Goal: Information Seeking & Learning: Find specific fact

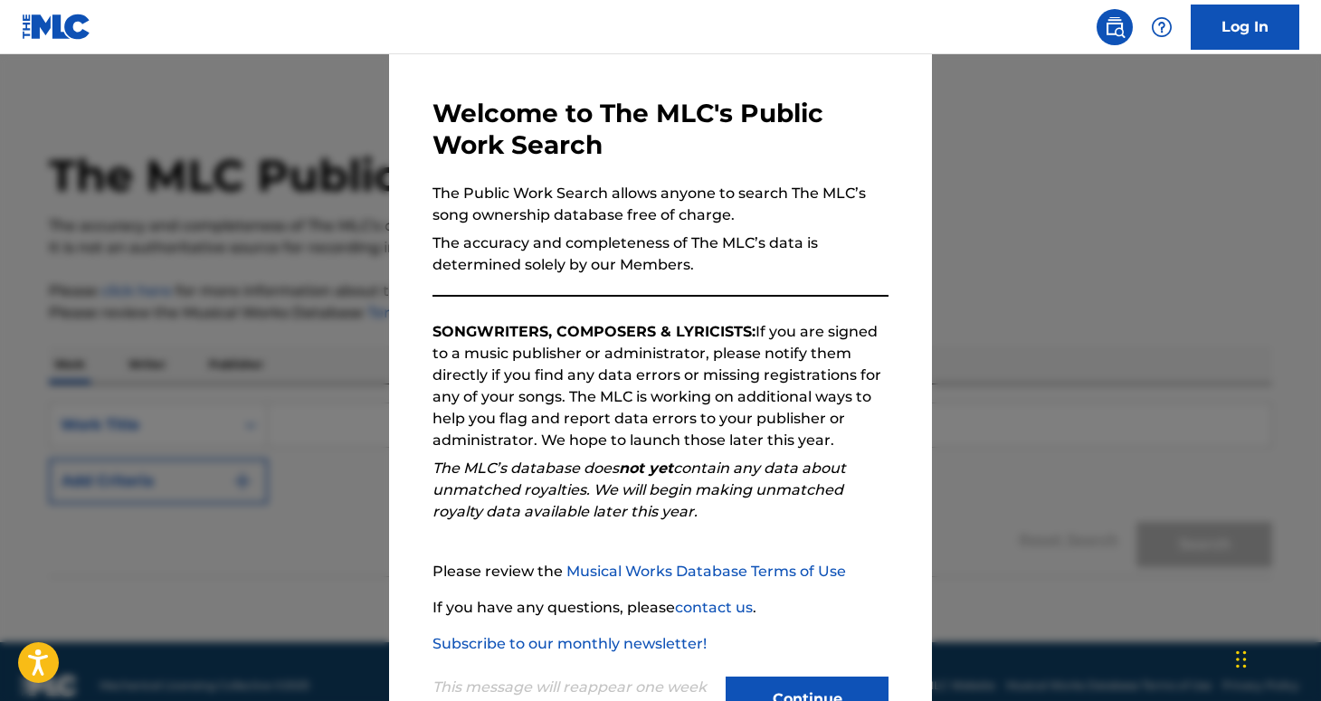
scroll to position [127, 0]
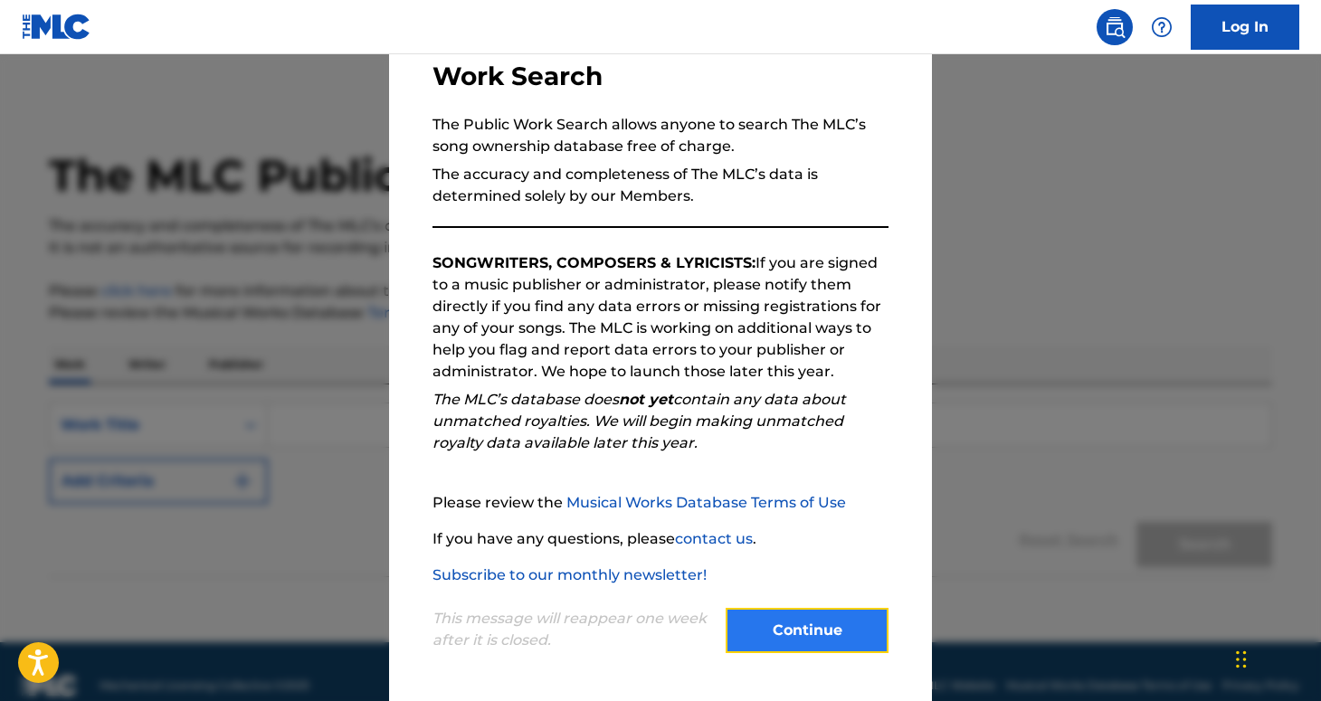
click at [821, 631] on button "Continue" at bounding box center [807, 630] width 163 height 45
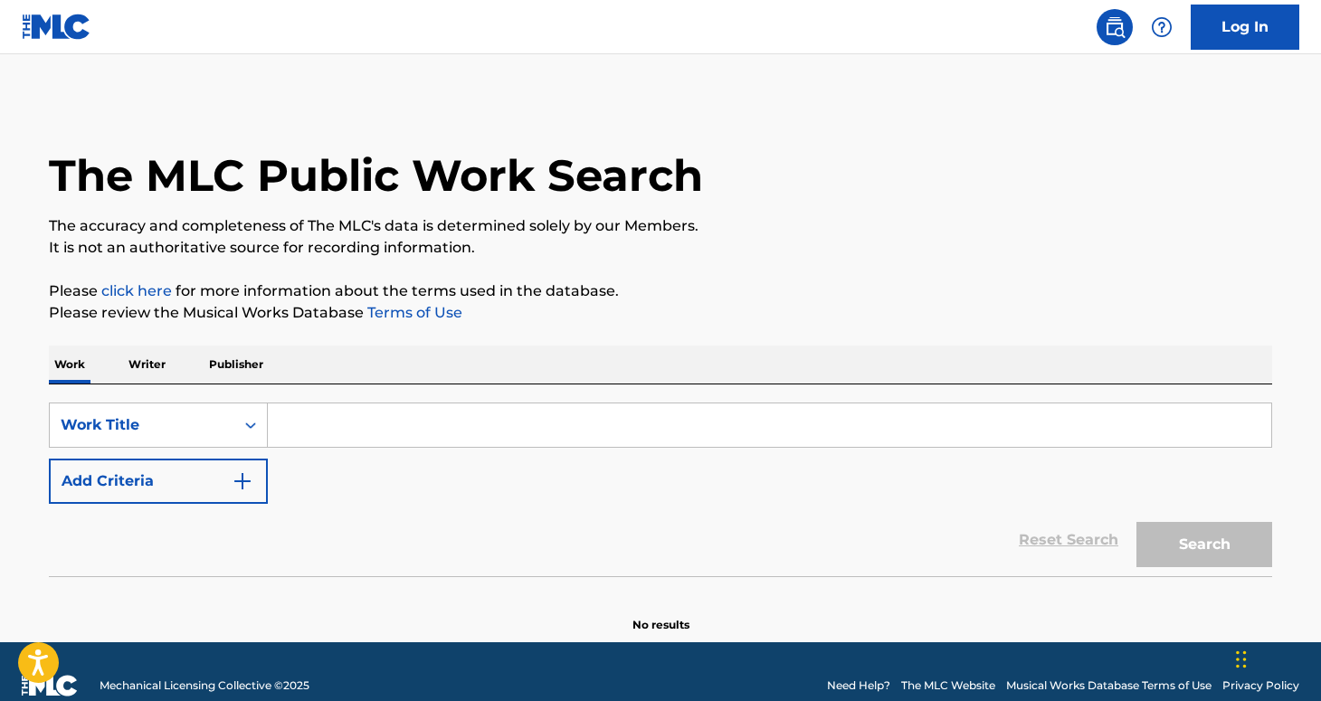
click at [744, 432] on input "Search Form" at bounding box center [769, 424] width 1003 height 43
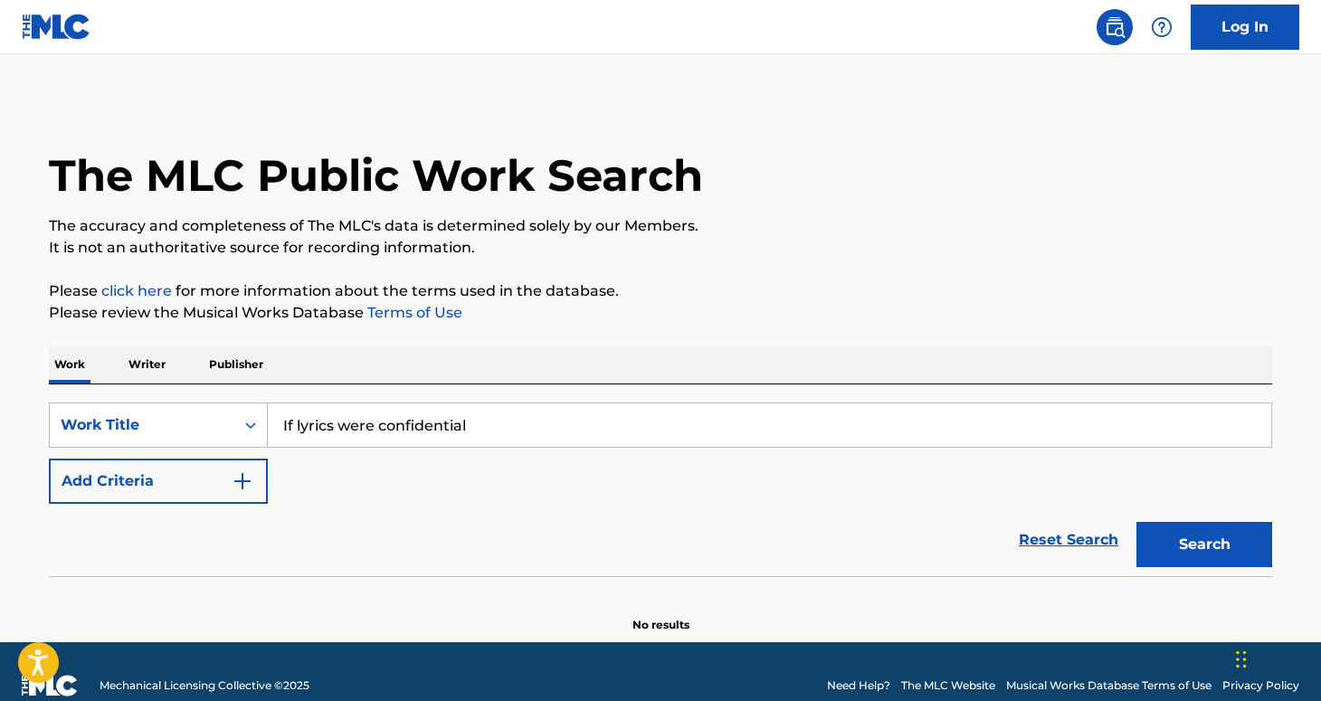
click at [1136, 522] on button "Search" at bounding box center [1204, 544] width 136 height 45
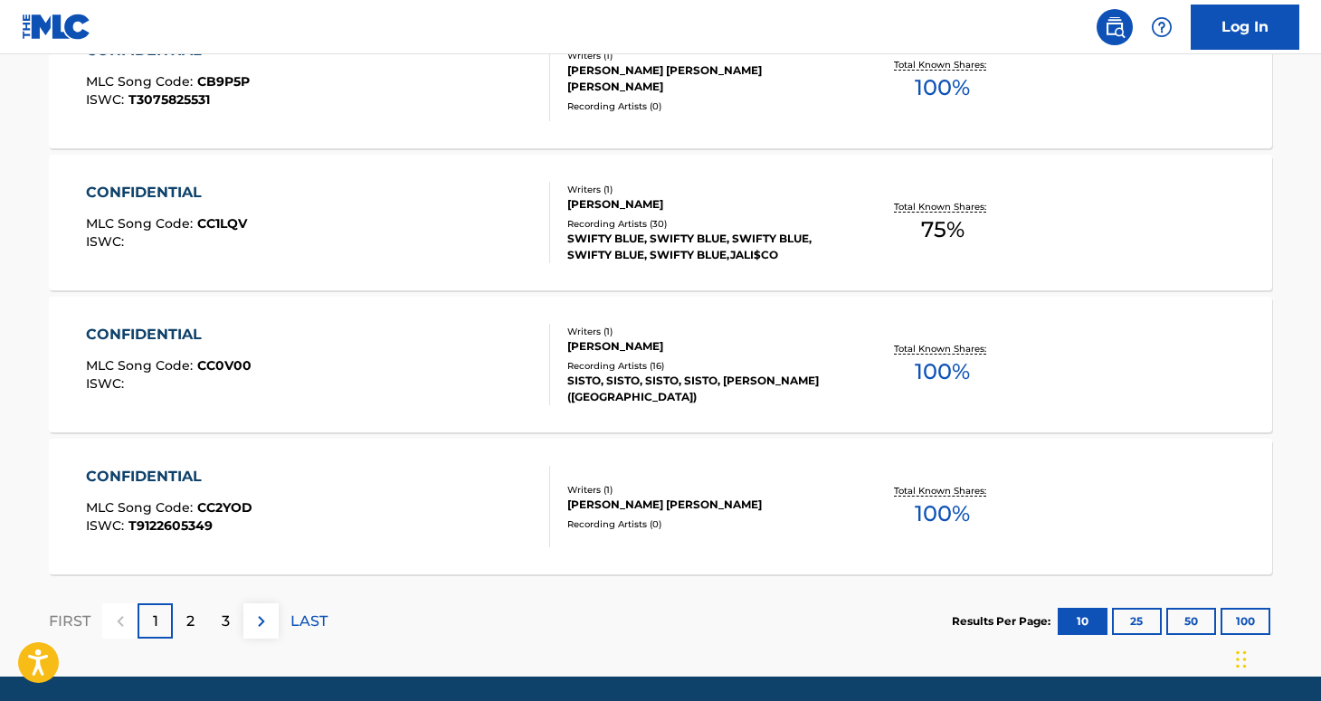
scroll to position [1514, 0]
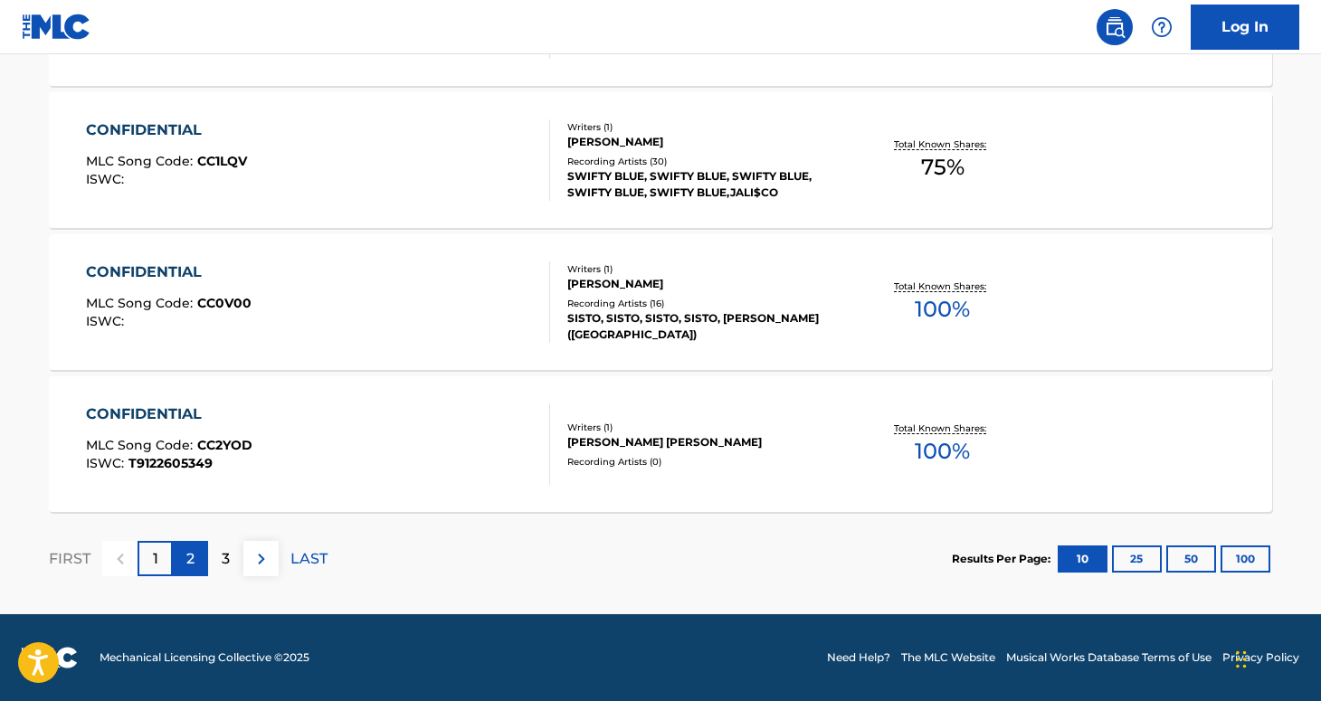
click at [180, 558] on div "2" at bounding box center [190, 558] width 35 height 35
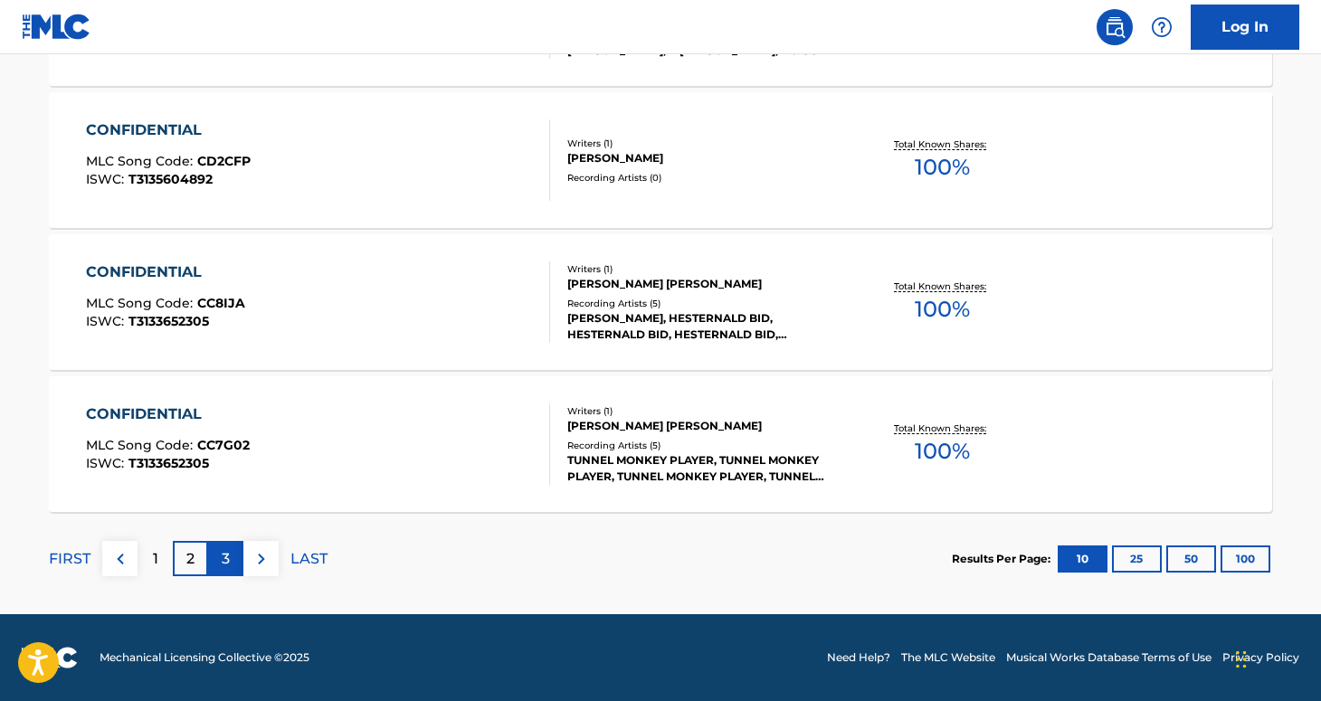
click at [222, 570] on div "3" at bounding box center [225, 558] width 35 height 35
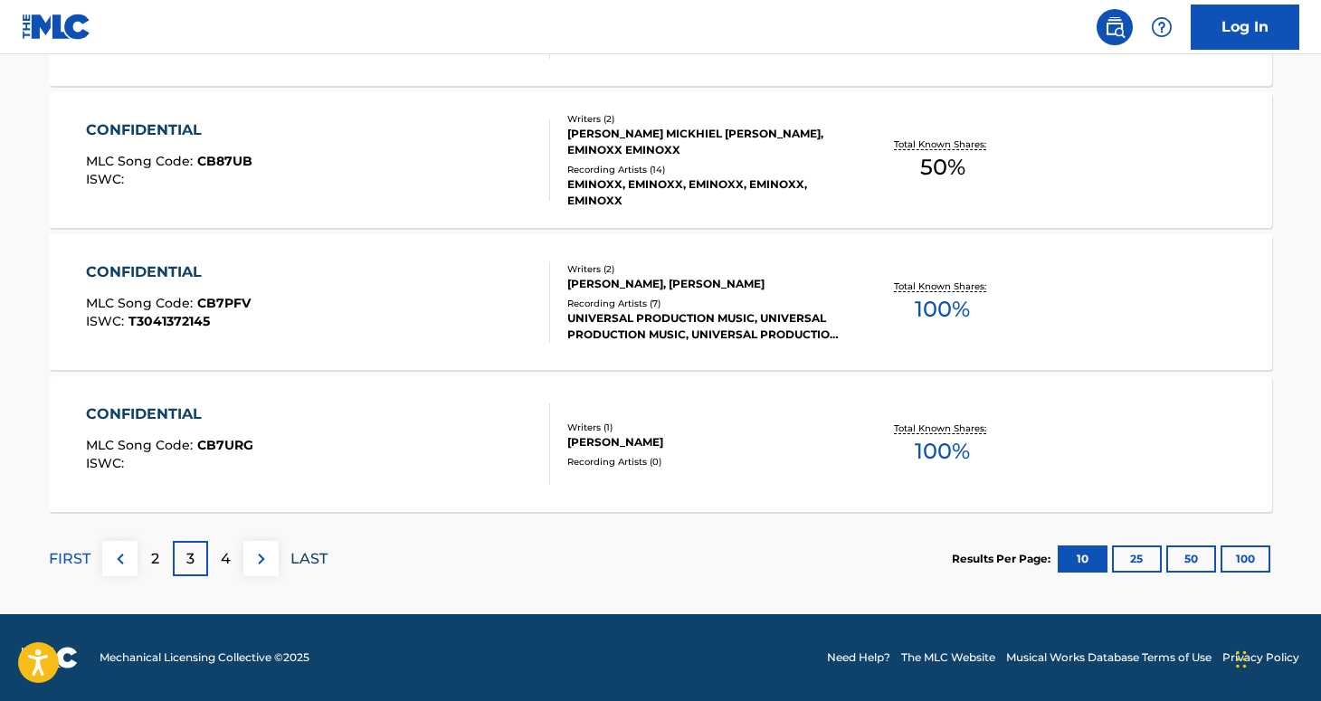
click at [295, 557] on p "LAST" at bounding box center [308, 559] width 37 height 22
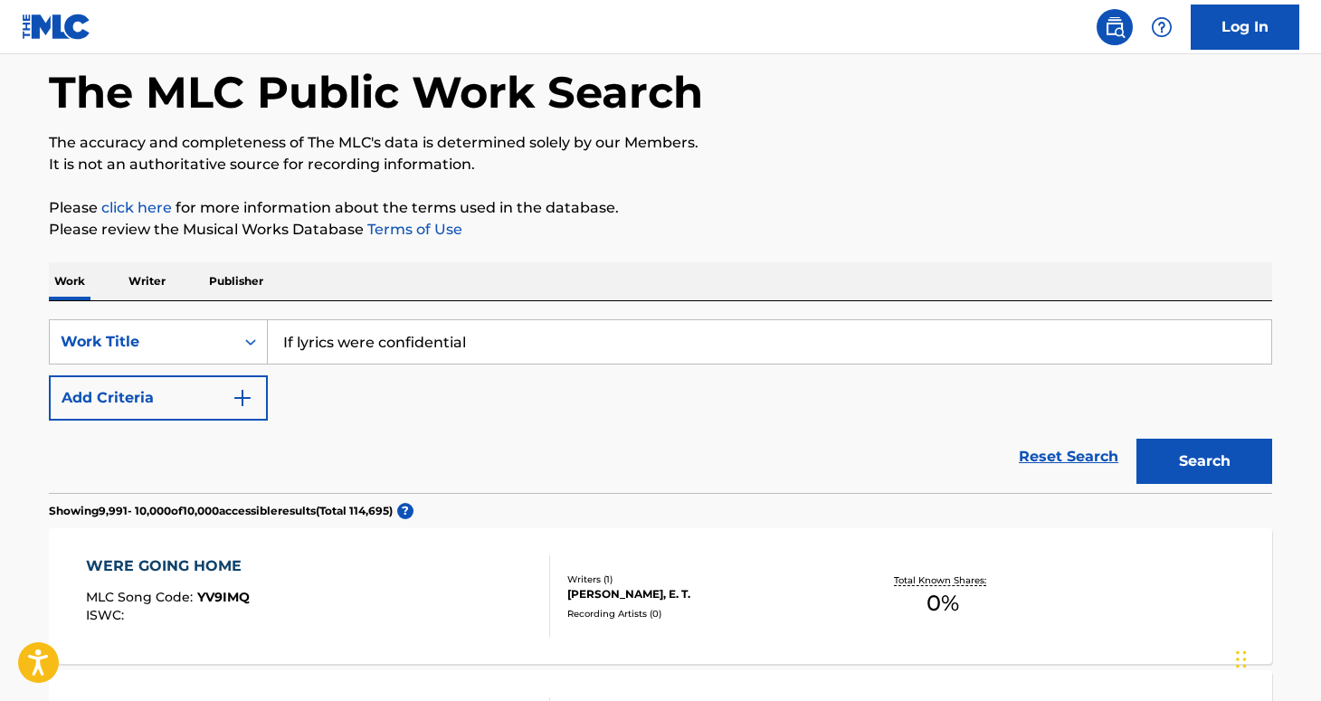
scroll to position [0, 0]
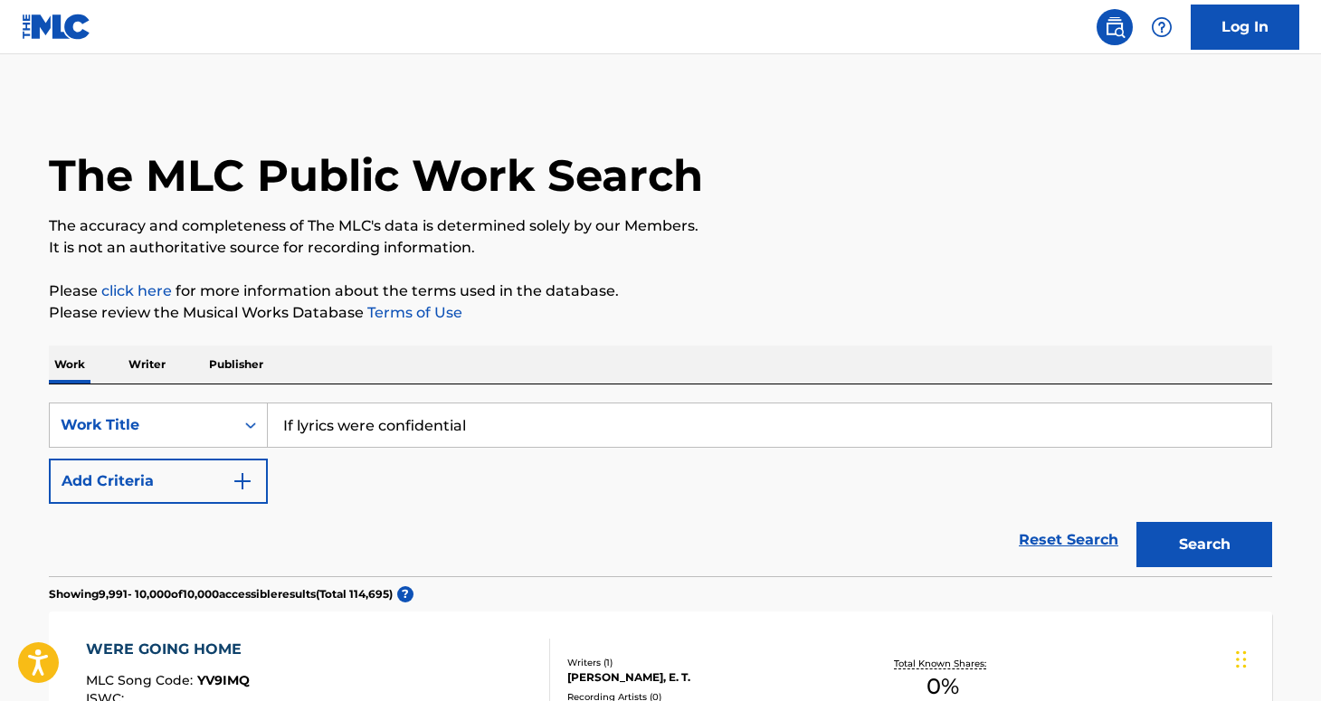
click at [495, 422] on input "If lyrics were confidential" at bounding box center [769, 424] width 1003 height 43
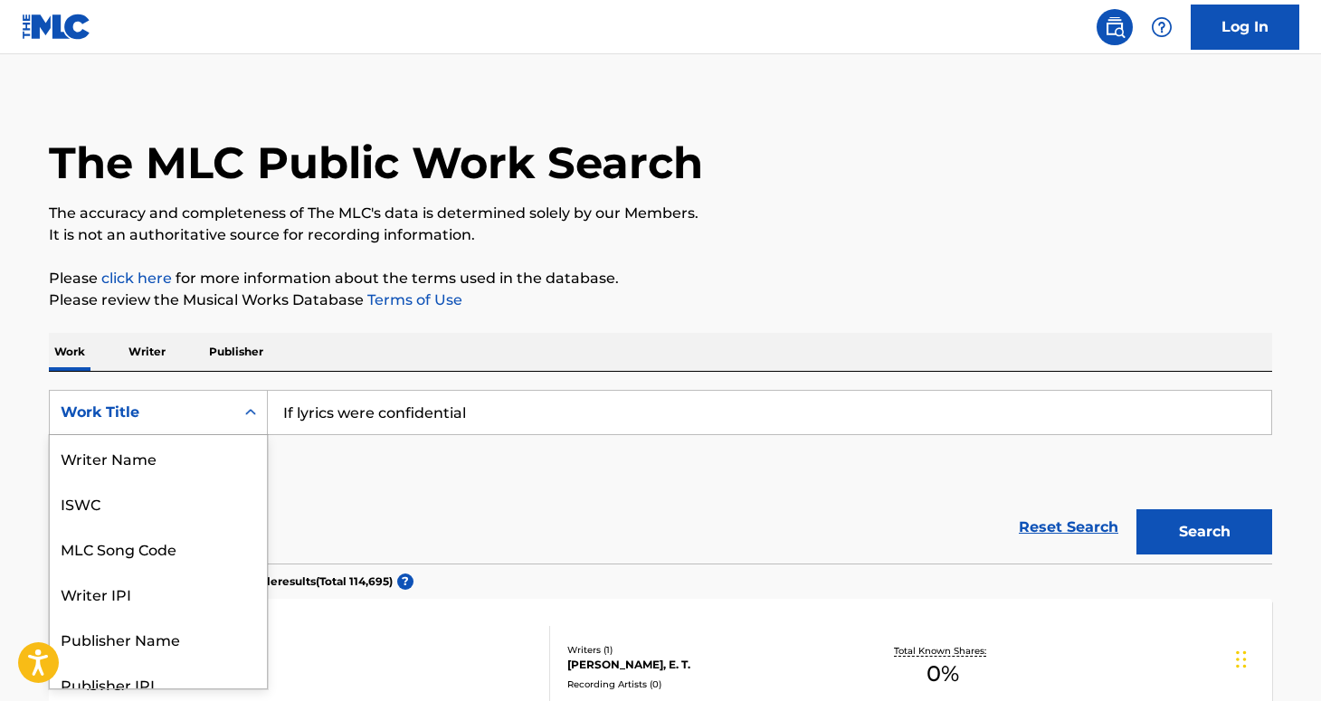
click at [247, 430] on div "Search Form" at bounding box center [250, 412] width 33 height 43
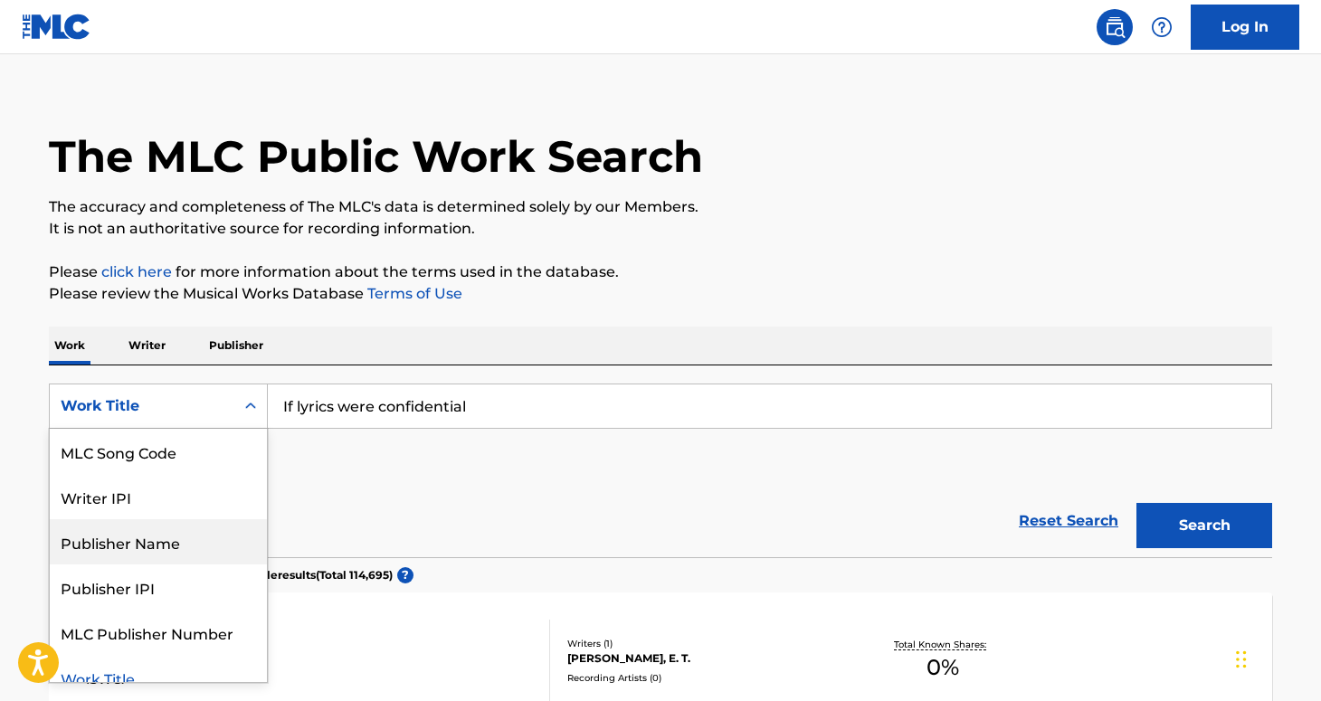
scroll to position [109, 0]
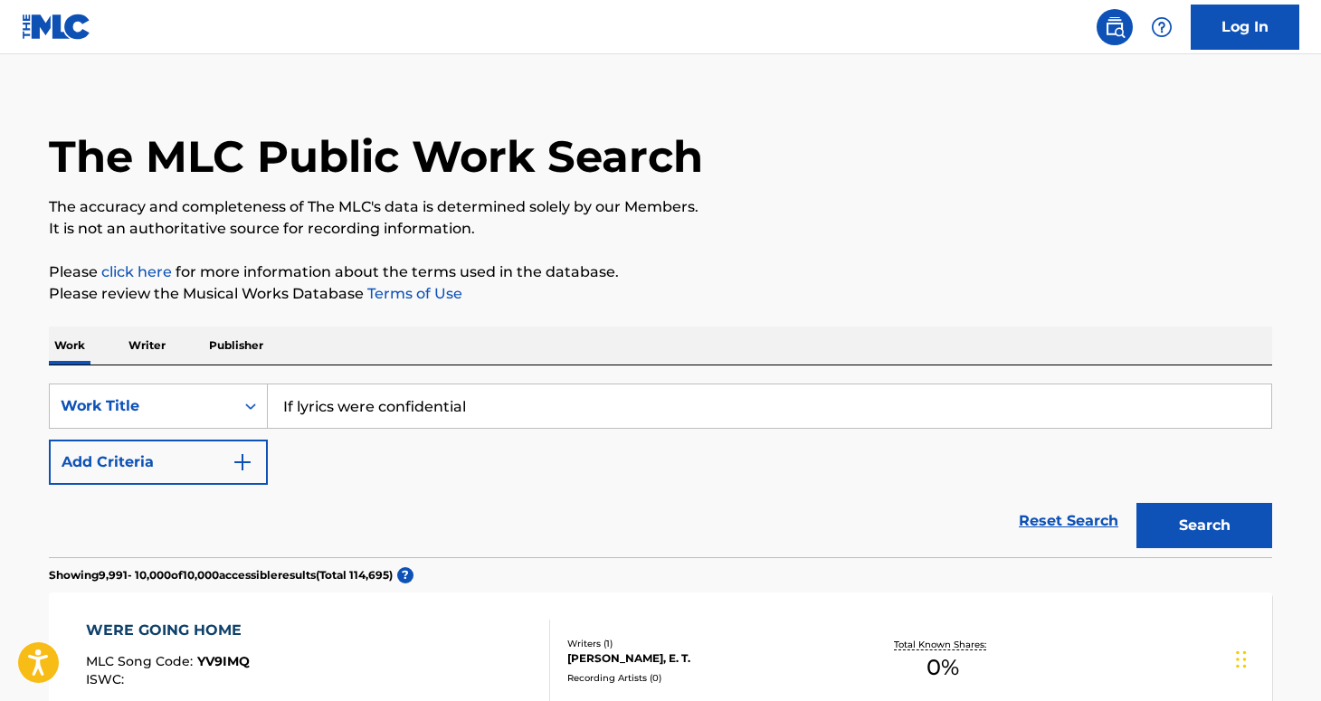
click at [517, 398] on input "If lyrics were confidential" at bounding box center [769, 405] width 1003 height 43
type input "I"
click at [1136, 503] on button "Search" at bounding box center [1204, 525] width 136 height 45
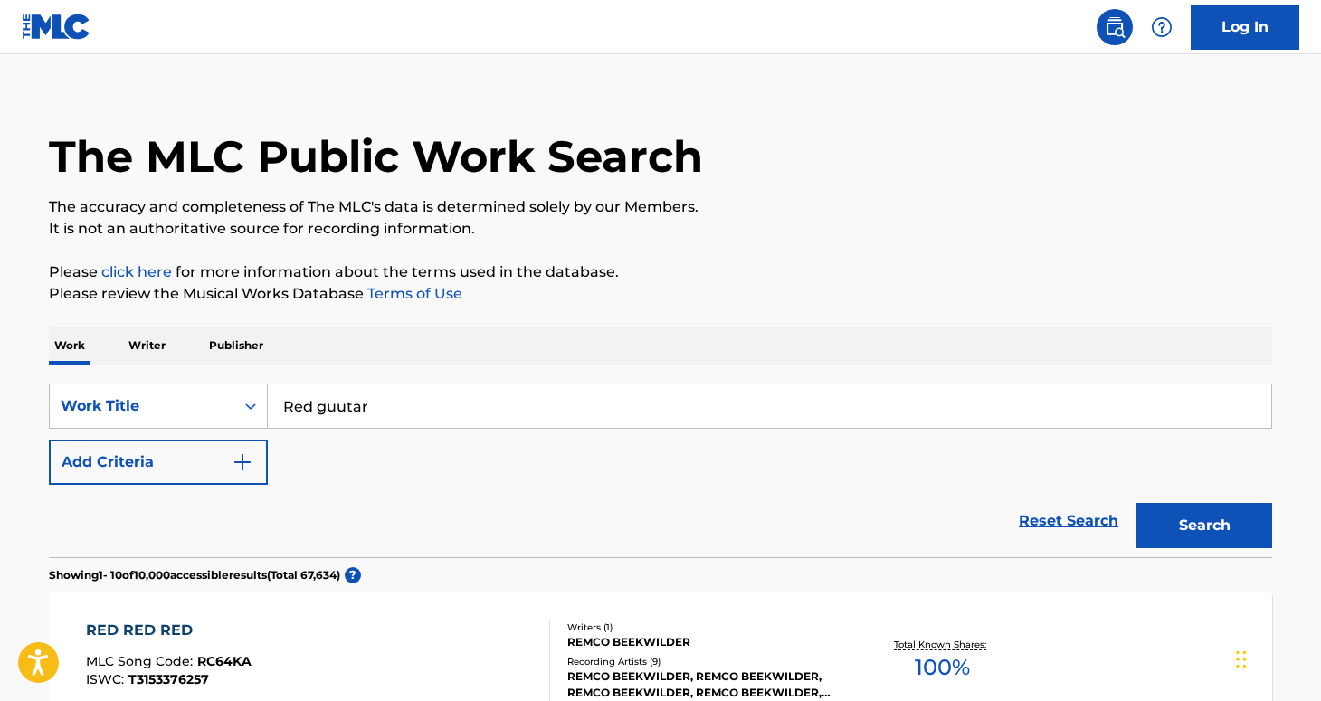
click at [329, 418] on input "Red guutar" at bounding box center [769, 405] width 1003 height 43
click at [344, 417] on input "Red guutar" at bounding box center [769, 405] width 1003 height 43
click at [344, 405] on input "Red guutar" at bounding box center [769, 405] width 1003 height 43
type input "Red guitar"
click at [1136, 503] on button "Search" at bounding box center [1204, 525] width 136 height 45
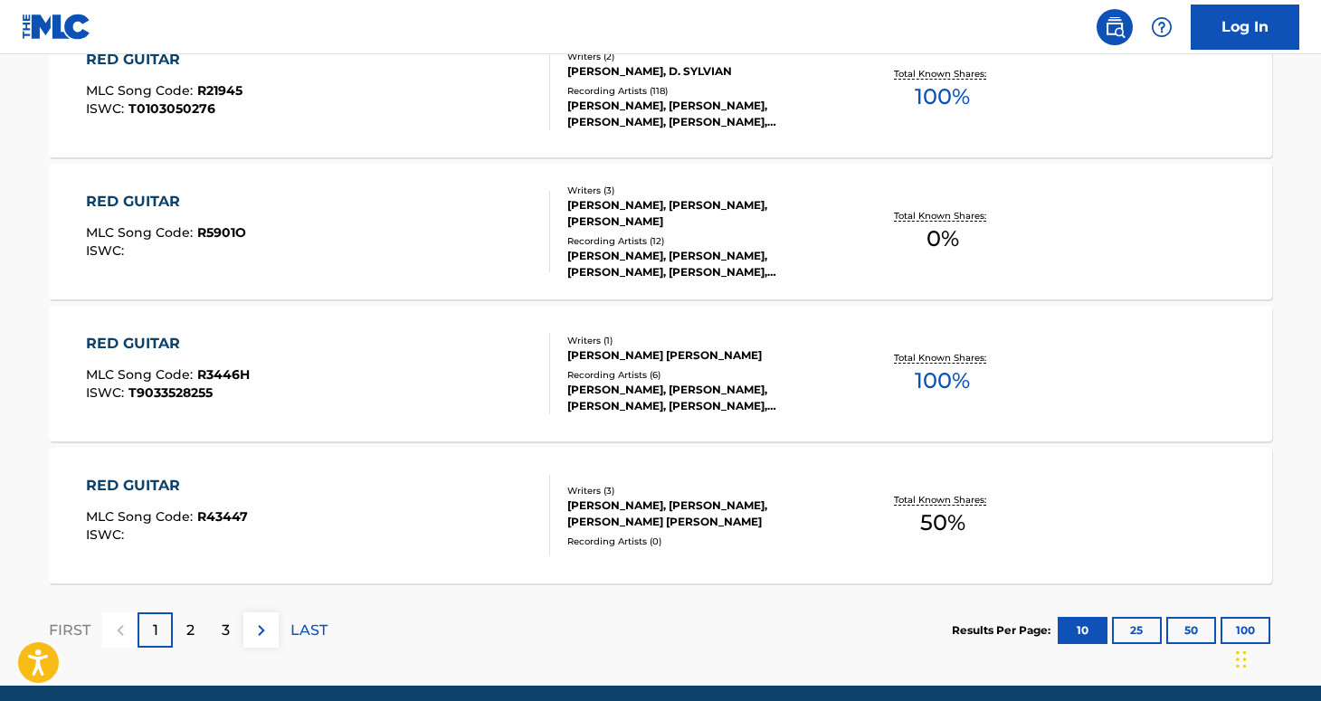
scroll to position [1514, 0]
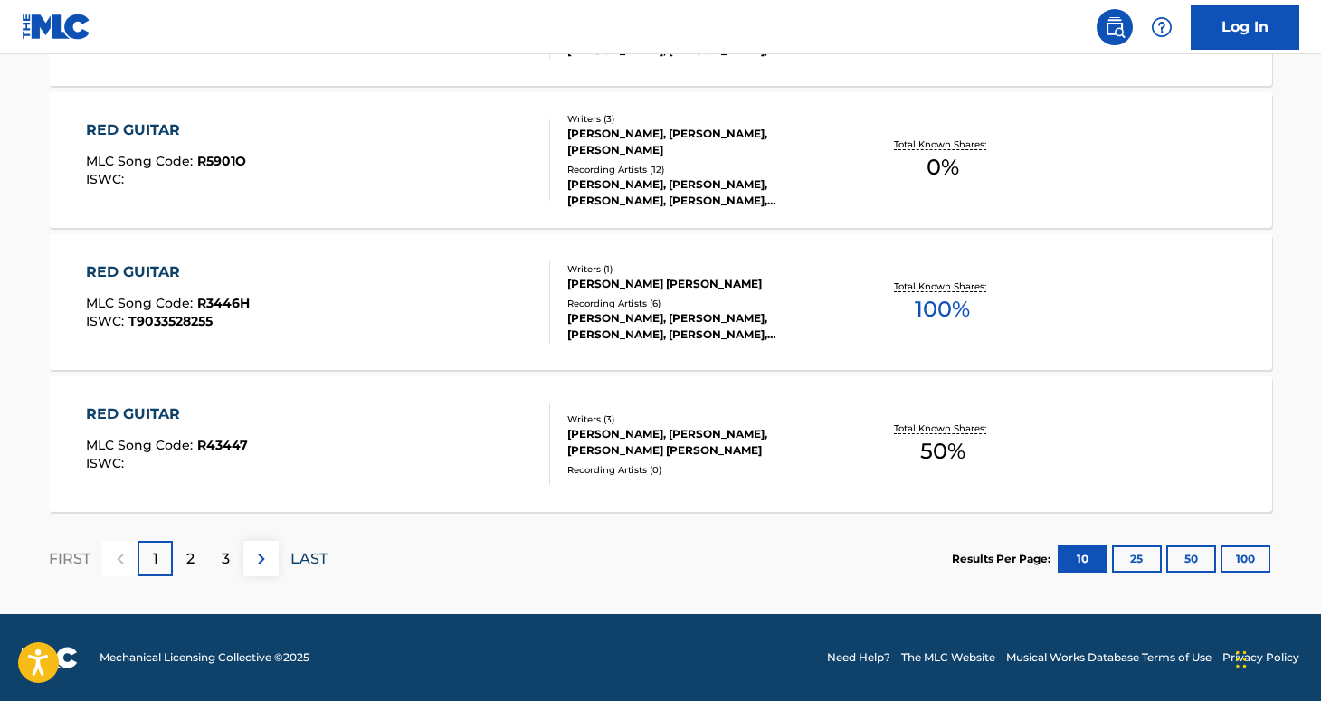
click at [306, 559] on p "LAST" at bounding box center [308, 559] width 37 height 22
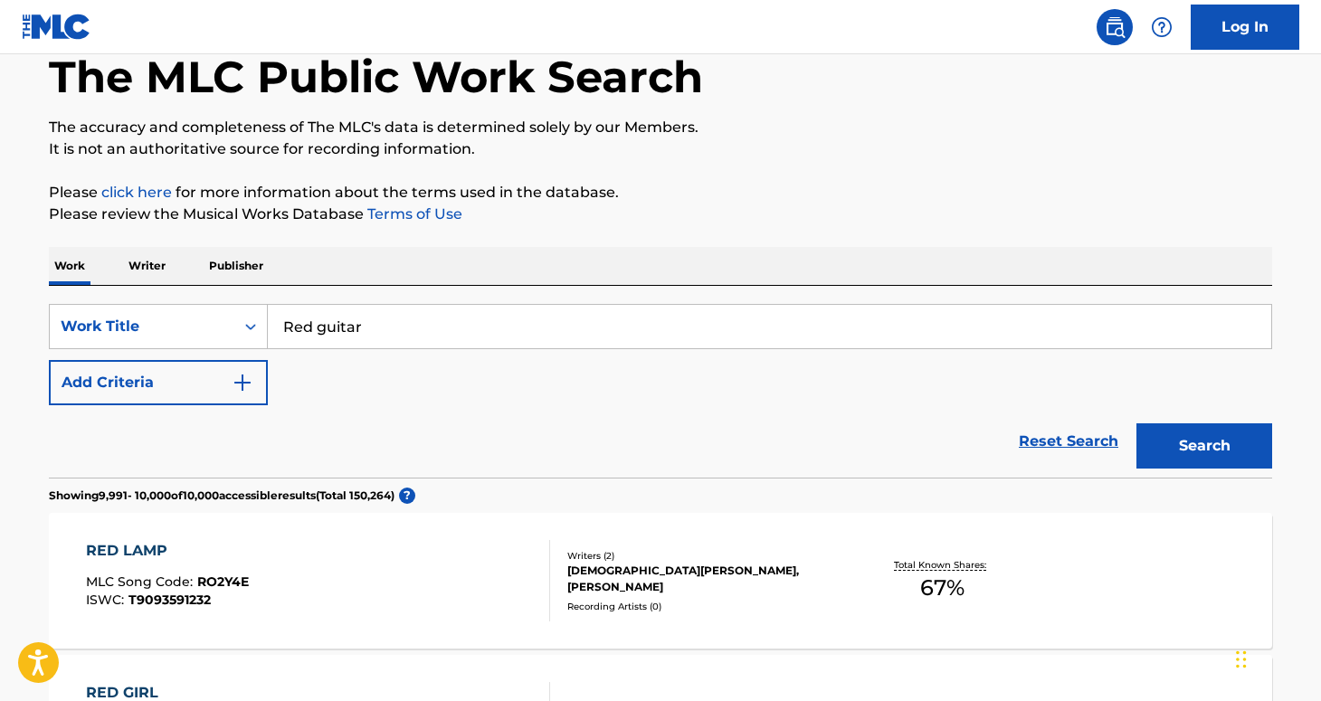
scroll to position [97, 0]
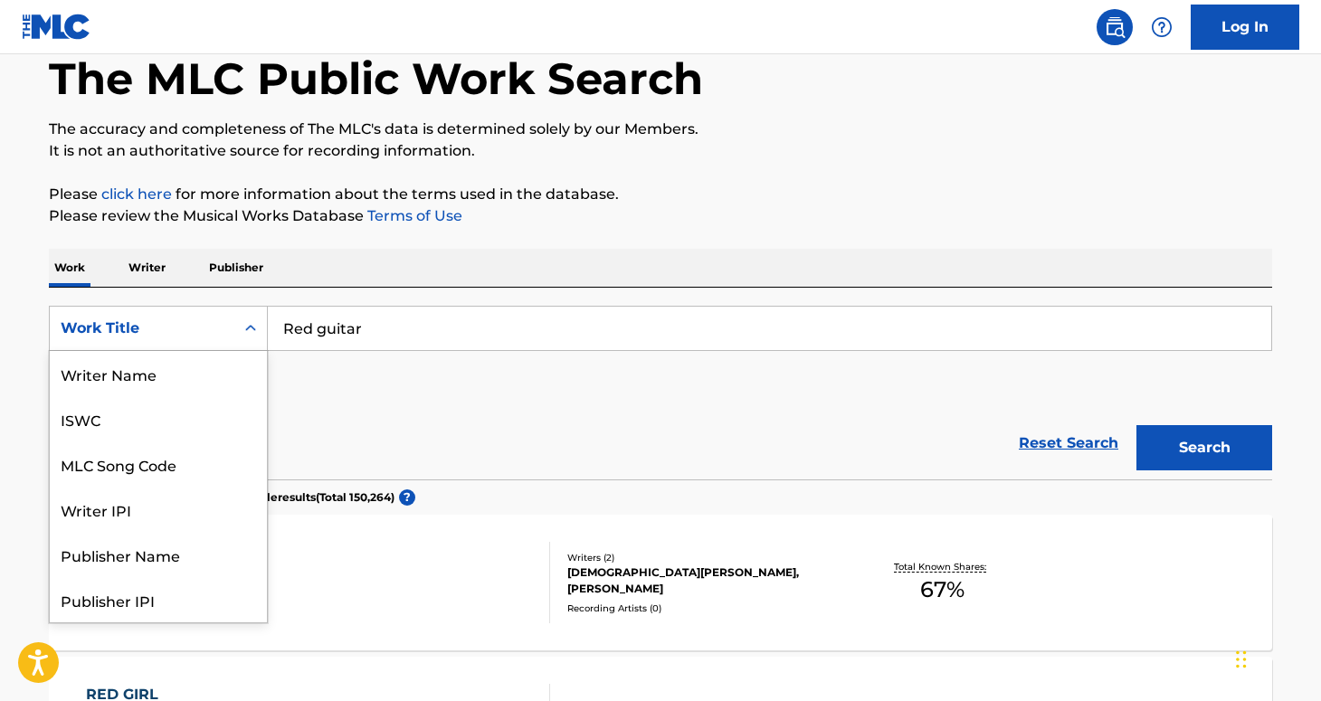
click at [214, 337] on div "Work Title" at bounding box center [142, 329] width 163 height 22
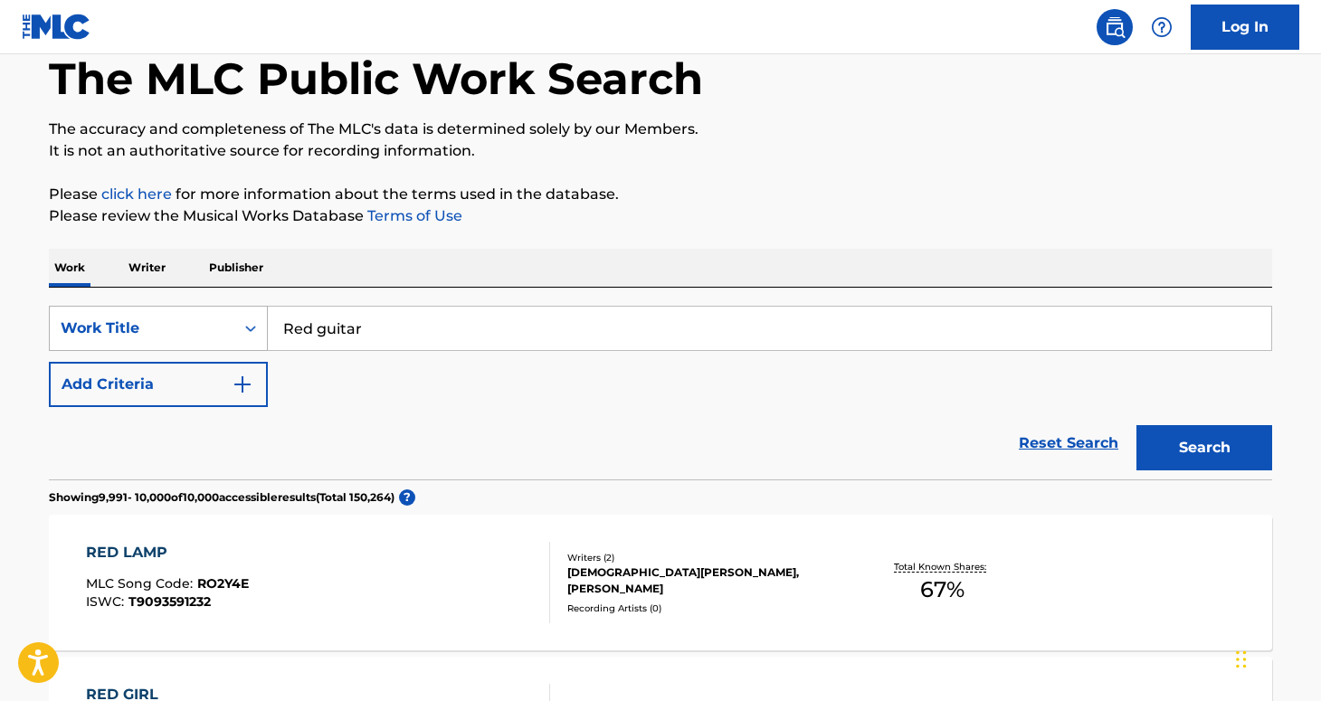
drag, startPoint x: 384, startPoint y: 334, endPoint x: 255, endPoint y: 332, distance: 128.5
click at [255, 332] on div "SearchWithCriteria82845a4d-5f76-4d97-8d0d-9d1bb65d42d6 Work Title Red guitar" at bounding box center [660, 328] width 1223 height 45
click at [135, 273] on p "Writer" at bounding box center [147, 268] width 48 height 38
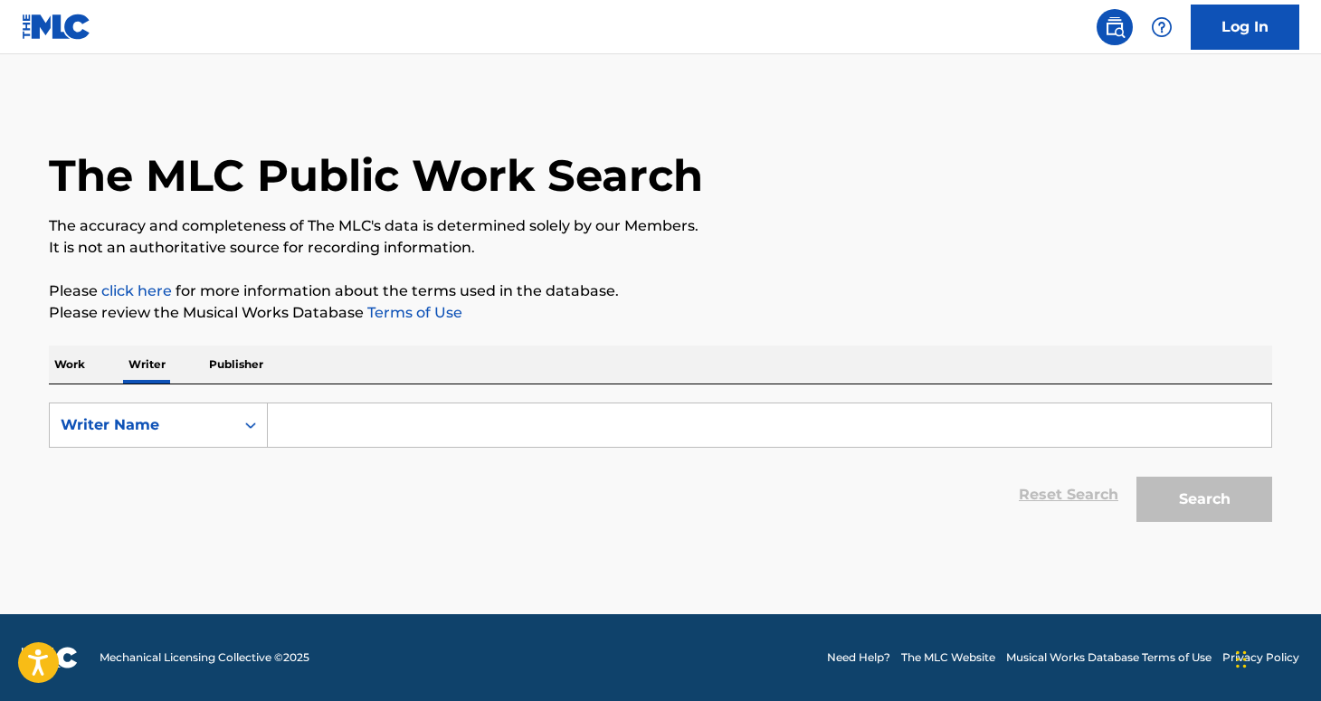
click at [334, 424] on input "Search Form" at bounding box center [769, 424] width 1003 height 43
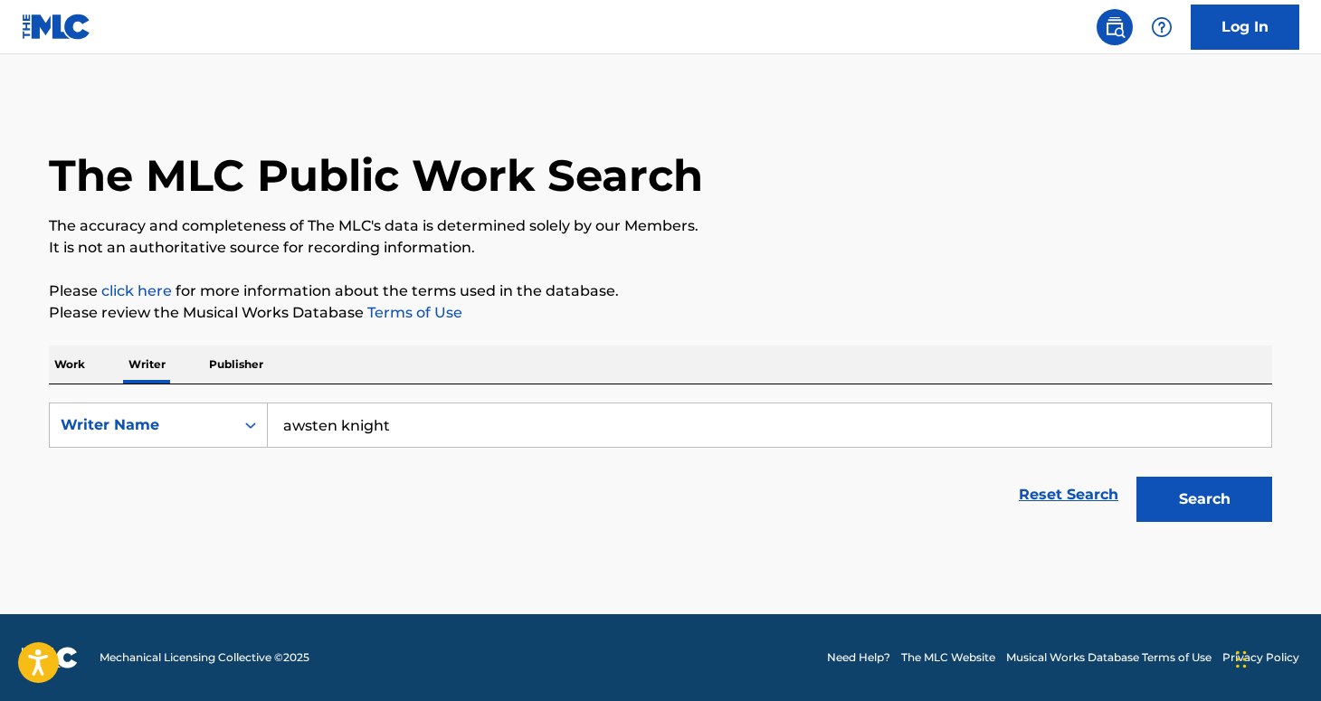
type input "awsten knight"
click at [1136, 477] on button "Search" at bounding box center [1204, 499] width 136 height 45
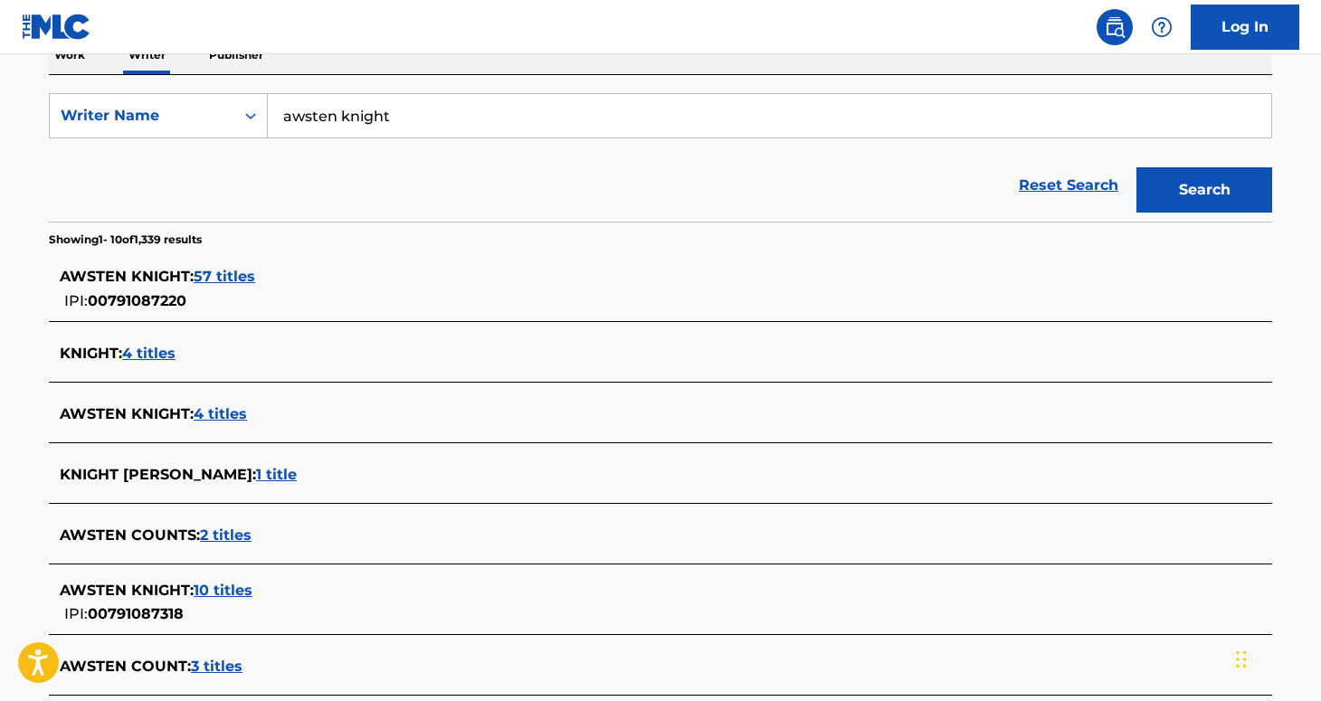
scroll to position [329, 0]
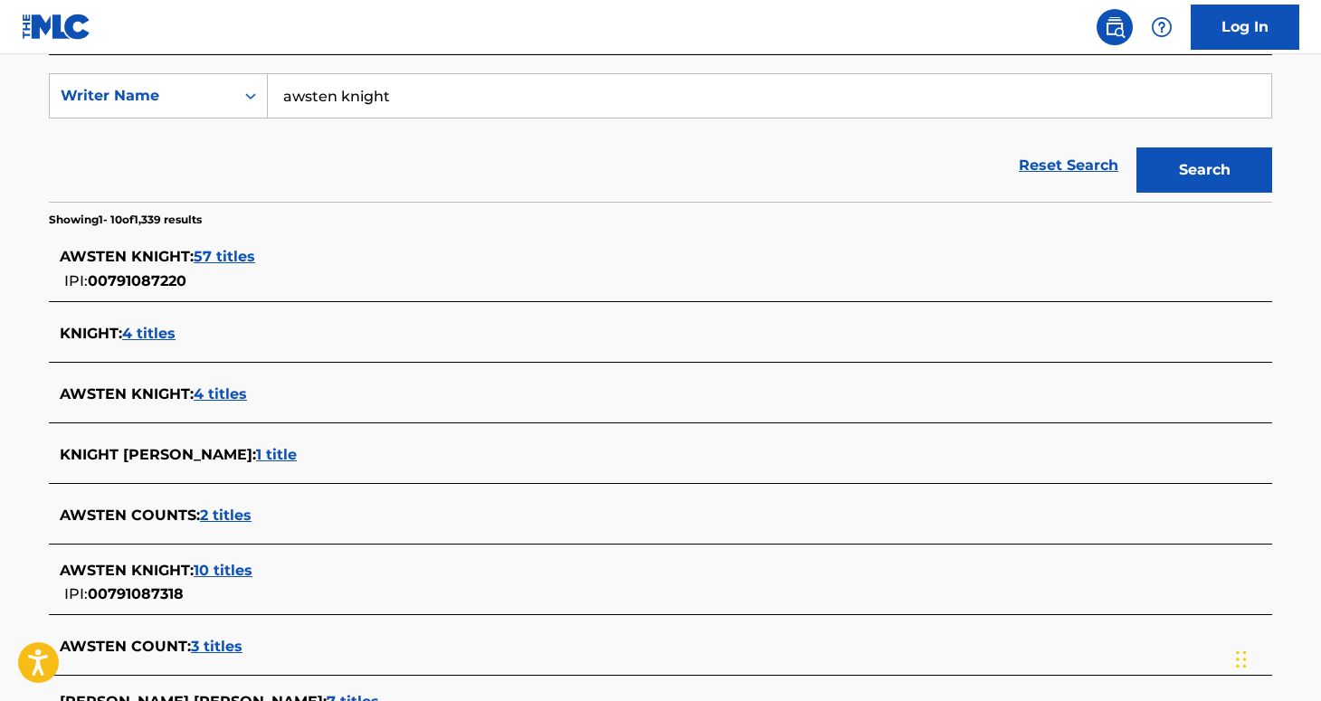
click at [226, 264] on span "57 titles" at bounding box center [225, 256] width 62 height 17
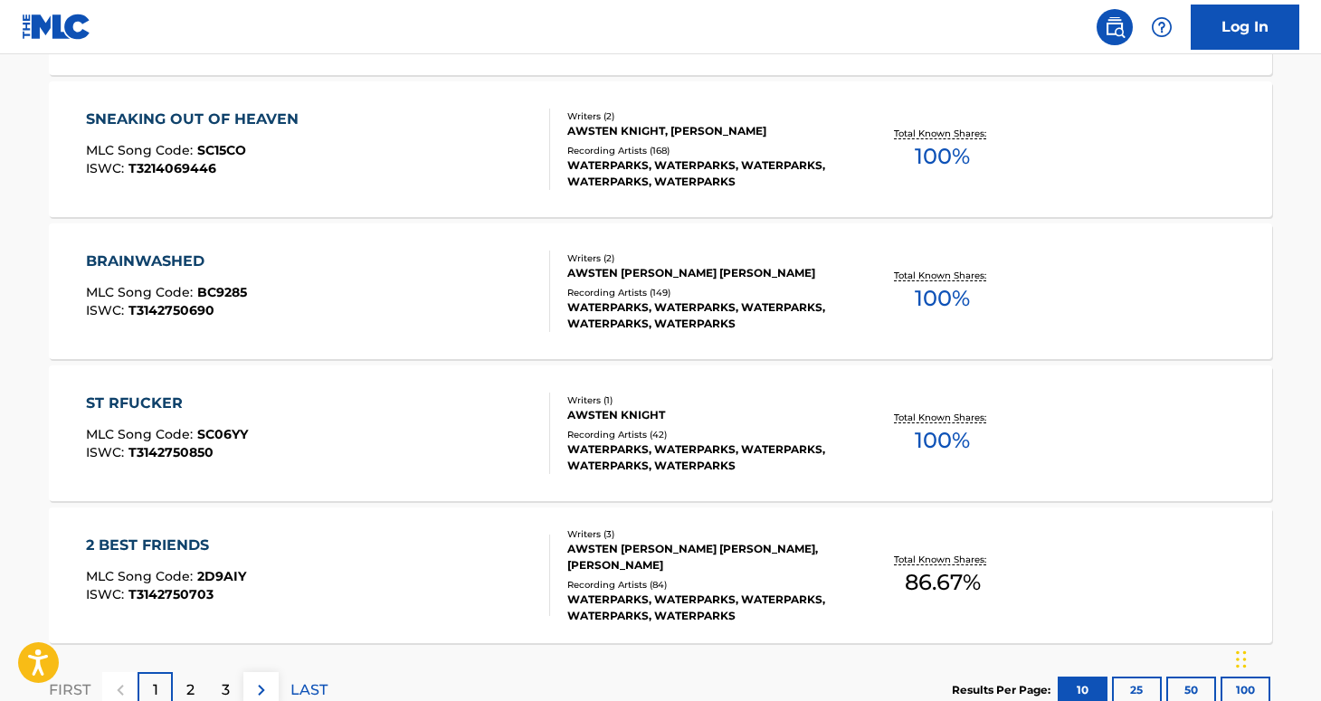
scroll to position [1389, 0]
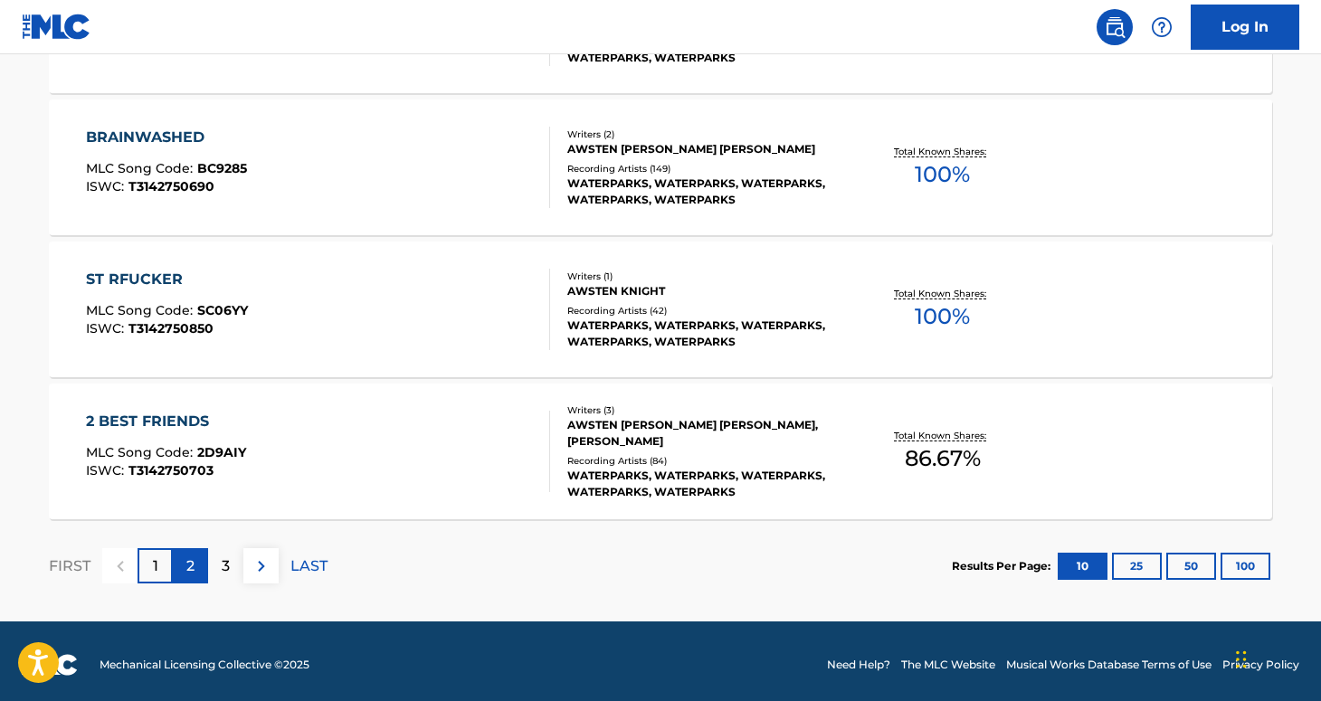
click at [188, 574] on p "2" at bounding box center [190, 566] width 8 height 22
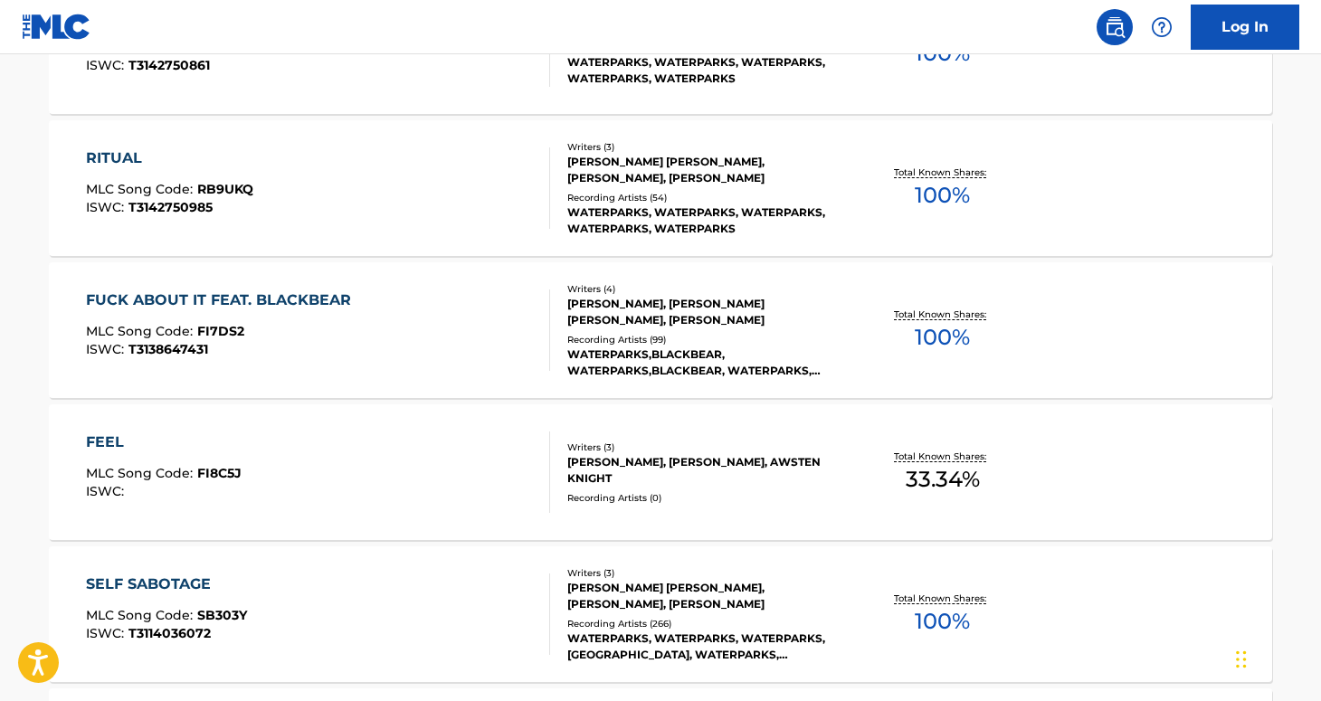
scroll to position [1514, 0]
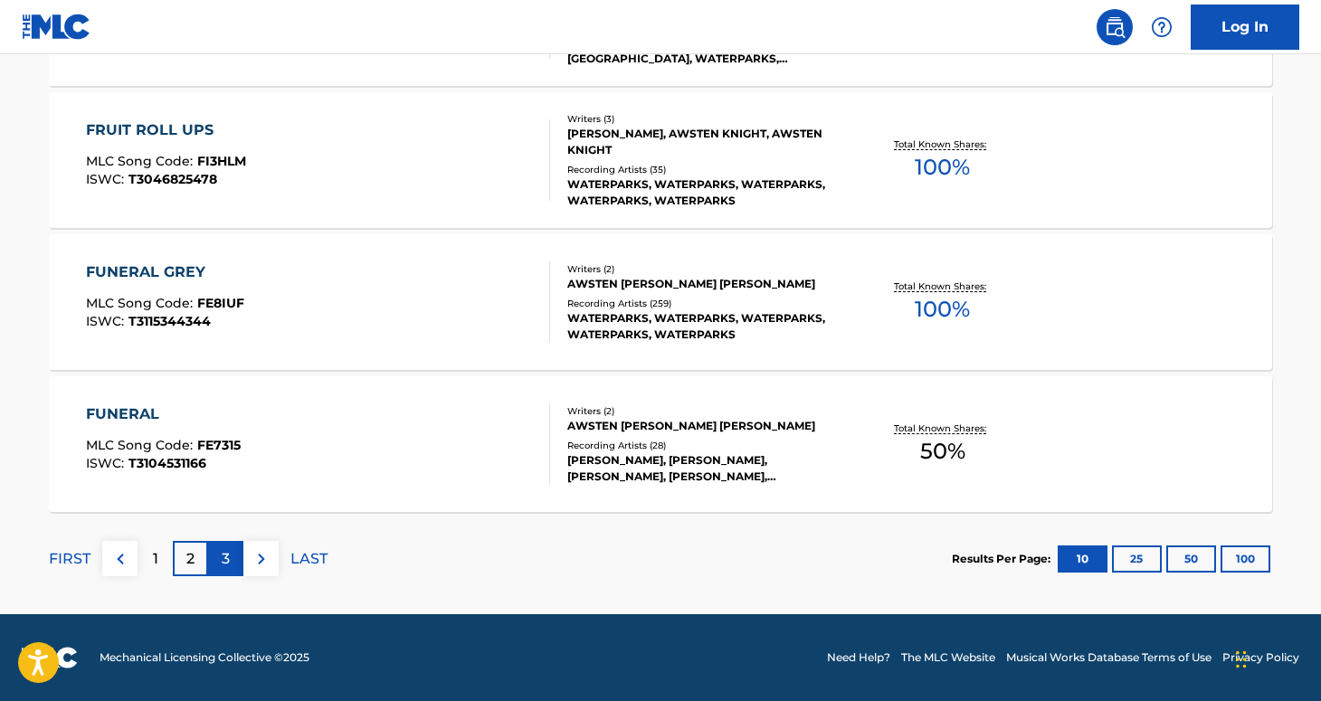
click at [218, 564] on div "3" at bounding box center [225, 558] width 35 height 35
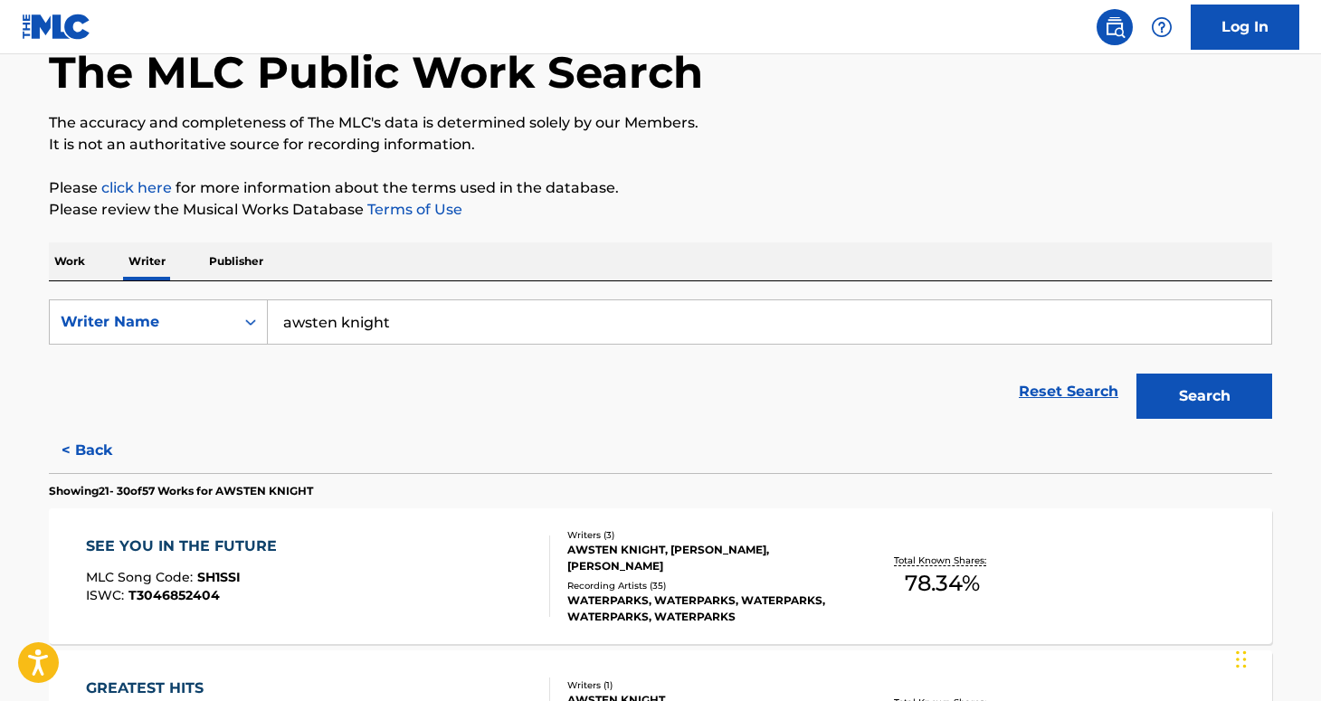
scroll to position [0, 0]
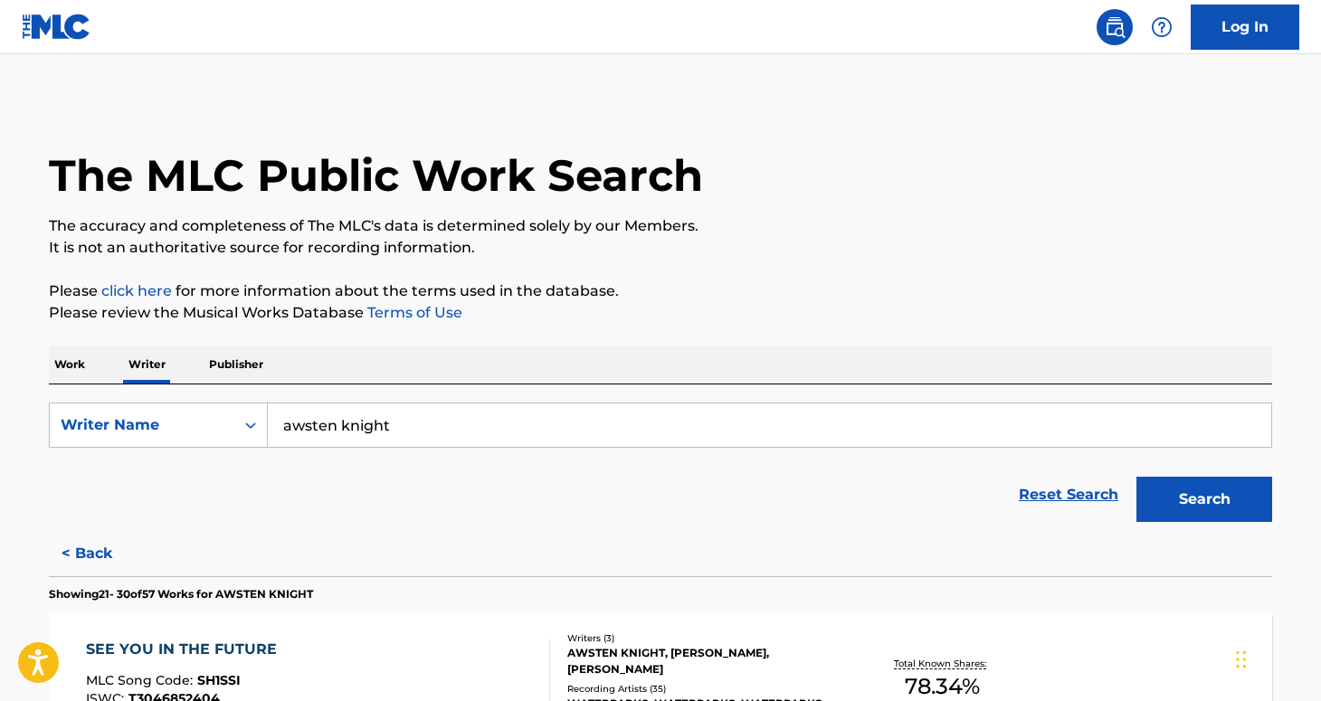
click at [63, 366] on p "Work" at bounding box center [70, 365] width 42 height 38
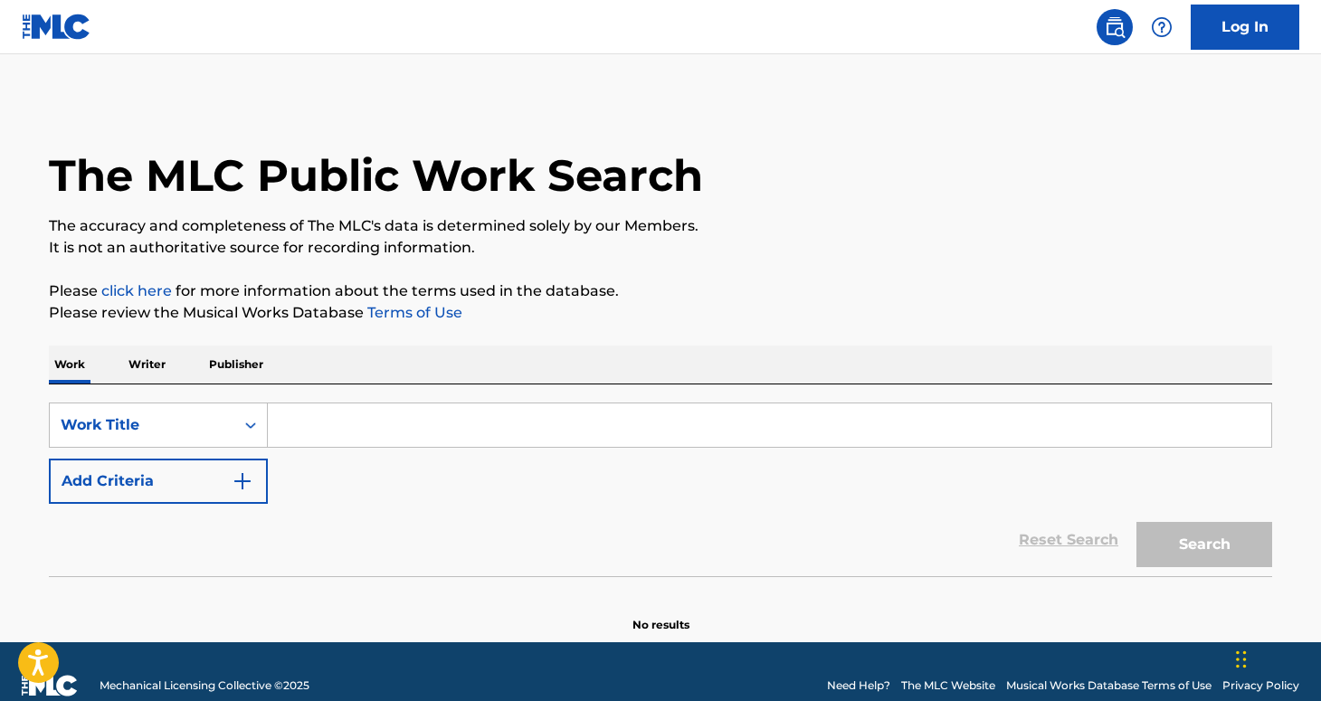
click at [315, 413] on input "Search Form" at bounding box center [769, 424] width 1003 height 43
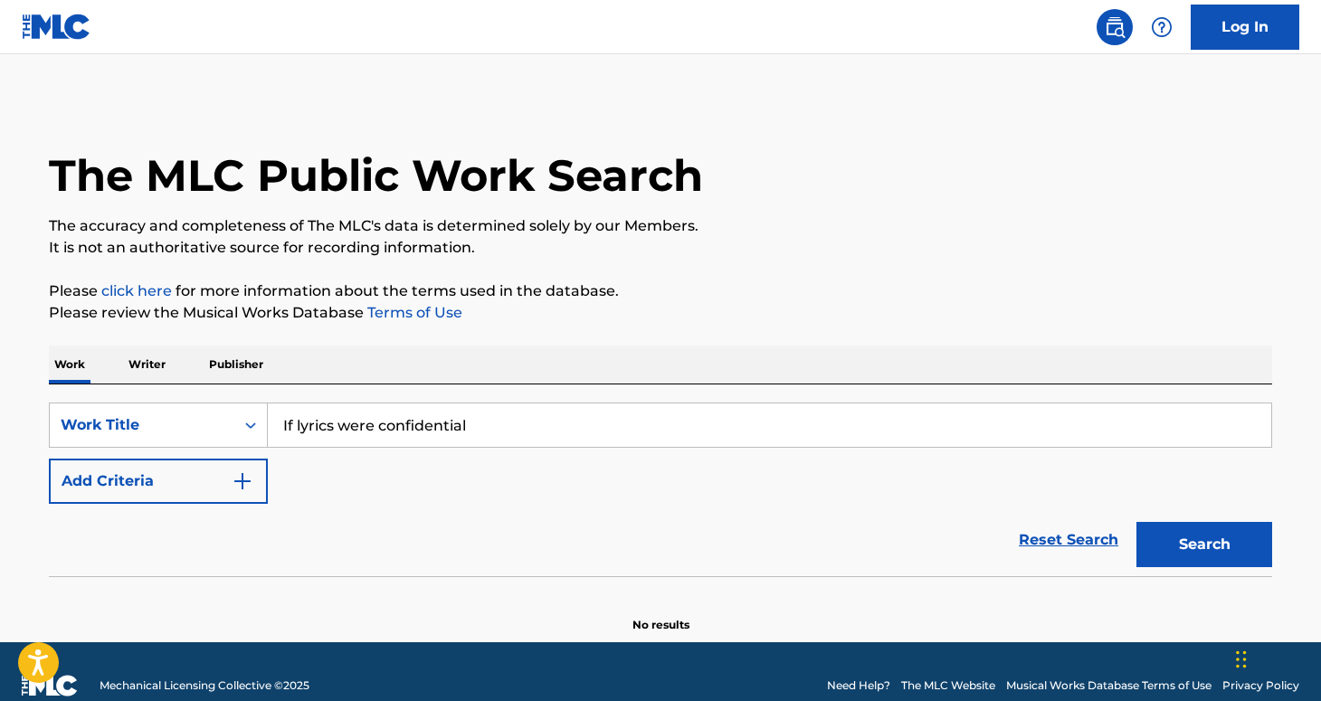
click at [1136, 522] on button "Search" at bounding box center [1204, 544] width 136 height 45
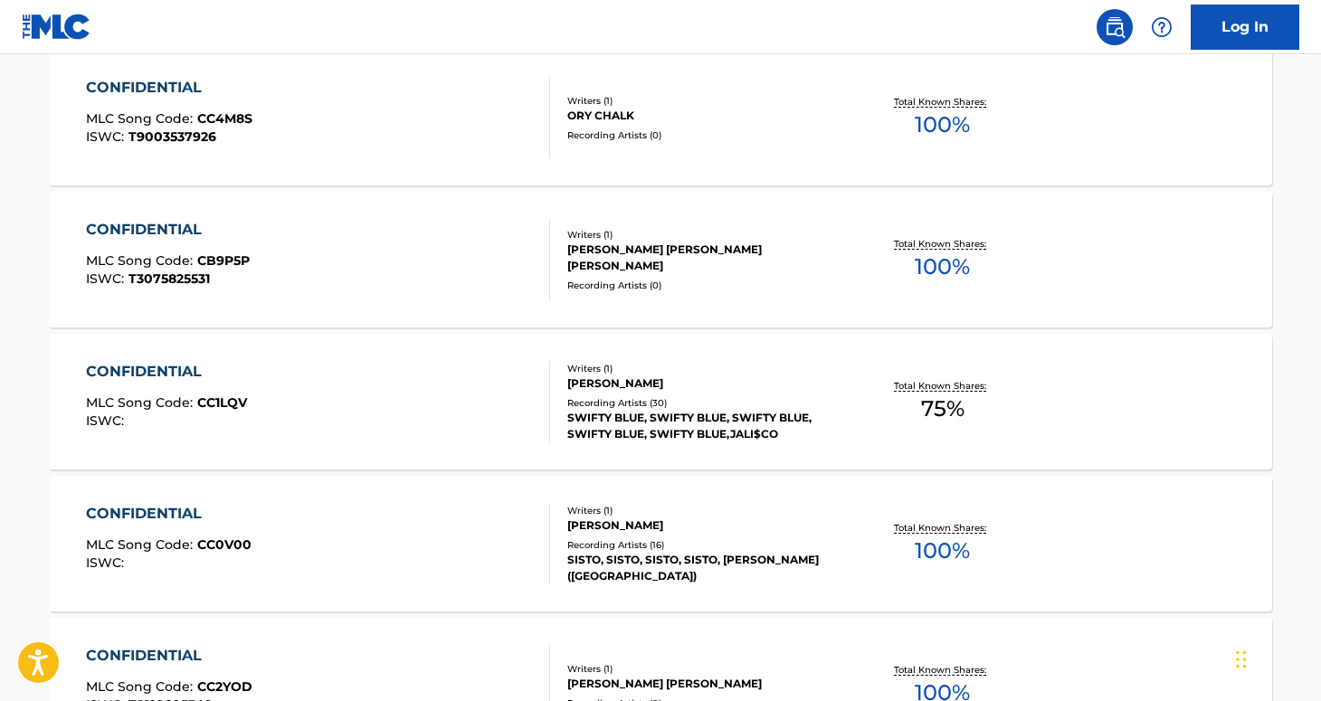
scroll to position [1514, 0]
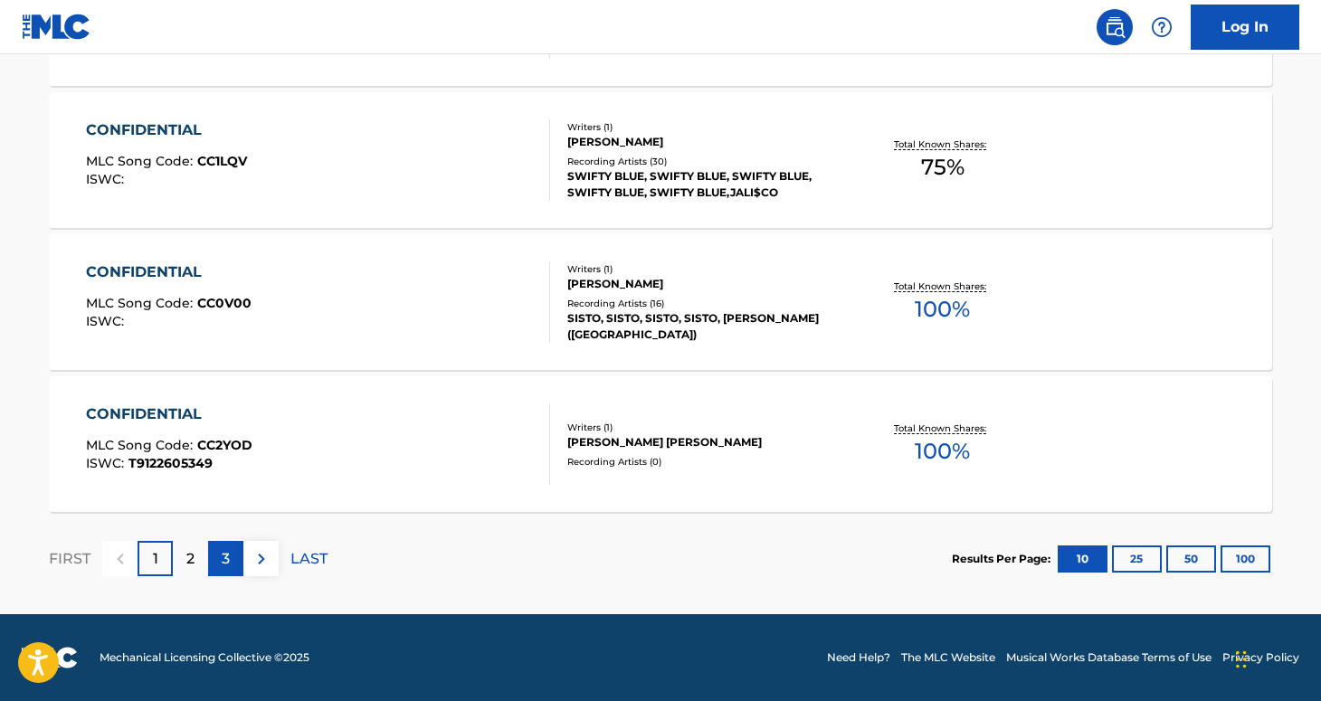
click at [223, 562] on p "3" at bounding box center [226, 559] width 8 height 22
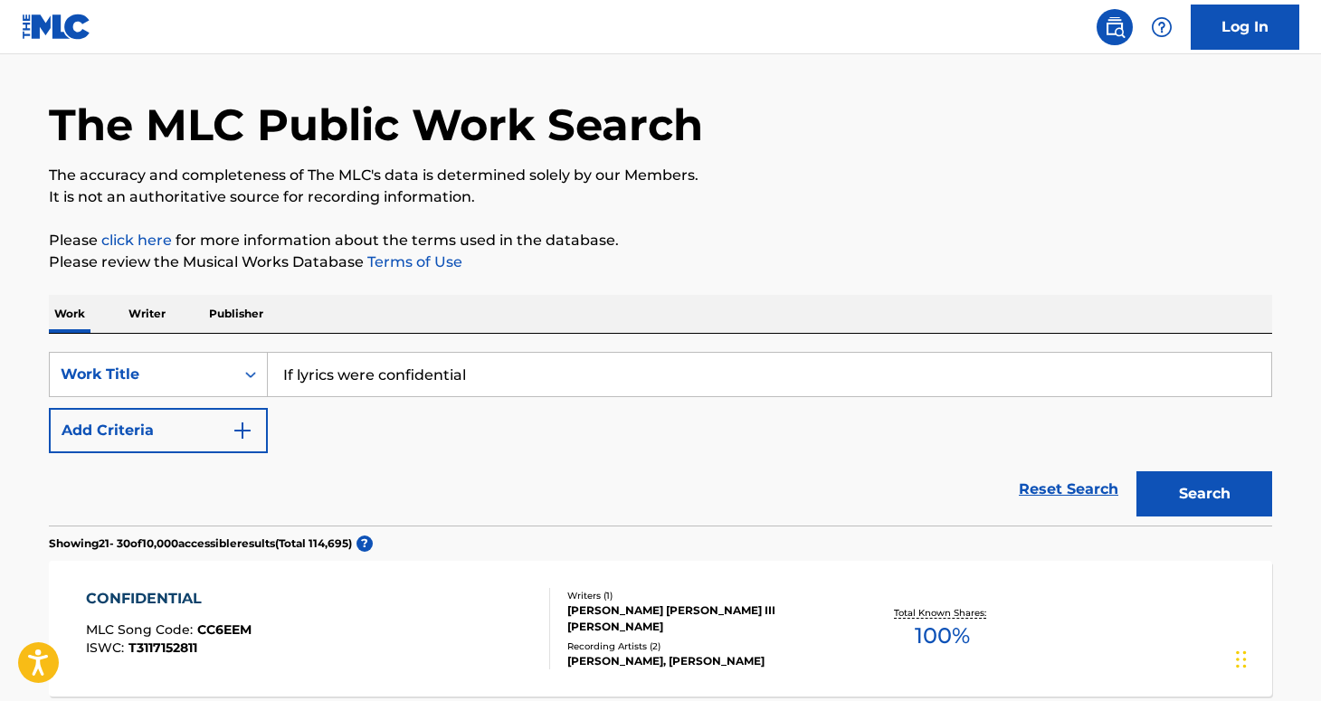
scroll to position [0, 0]
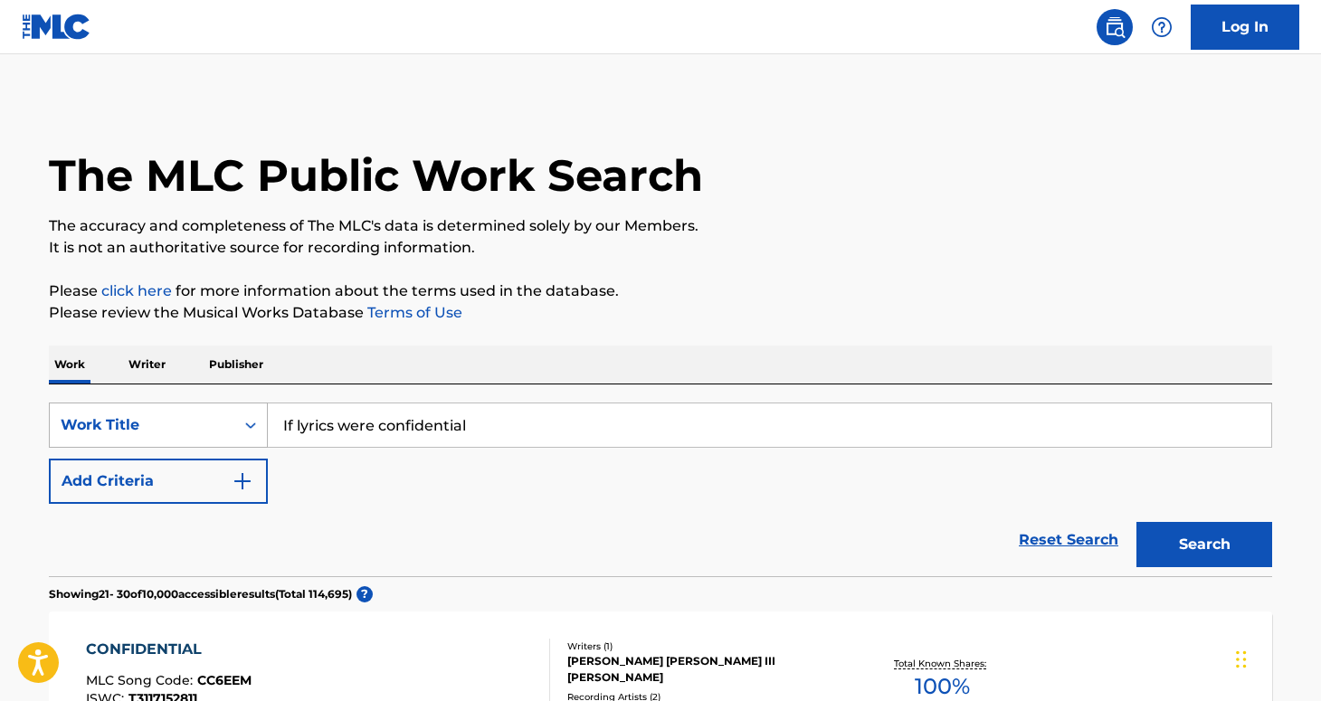
drag, startPoint x: 512, startPoint y: 425, endPoint x: 194, endPoint y: 429, distance: 318.5
click at [194, 429] on div "SearchWithCriteria82845a4d-5f76-4d97-8d0d-9d1bb65d42d6 Work Title If lyrics wer…" at bounding box center [660, 425] width 1223 height 45
type input "waterparks"
click at [93, 433] on div "Work Title" at bounding box center [158, 425] width 219 height 45
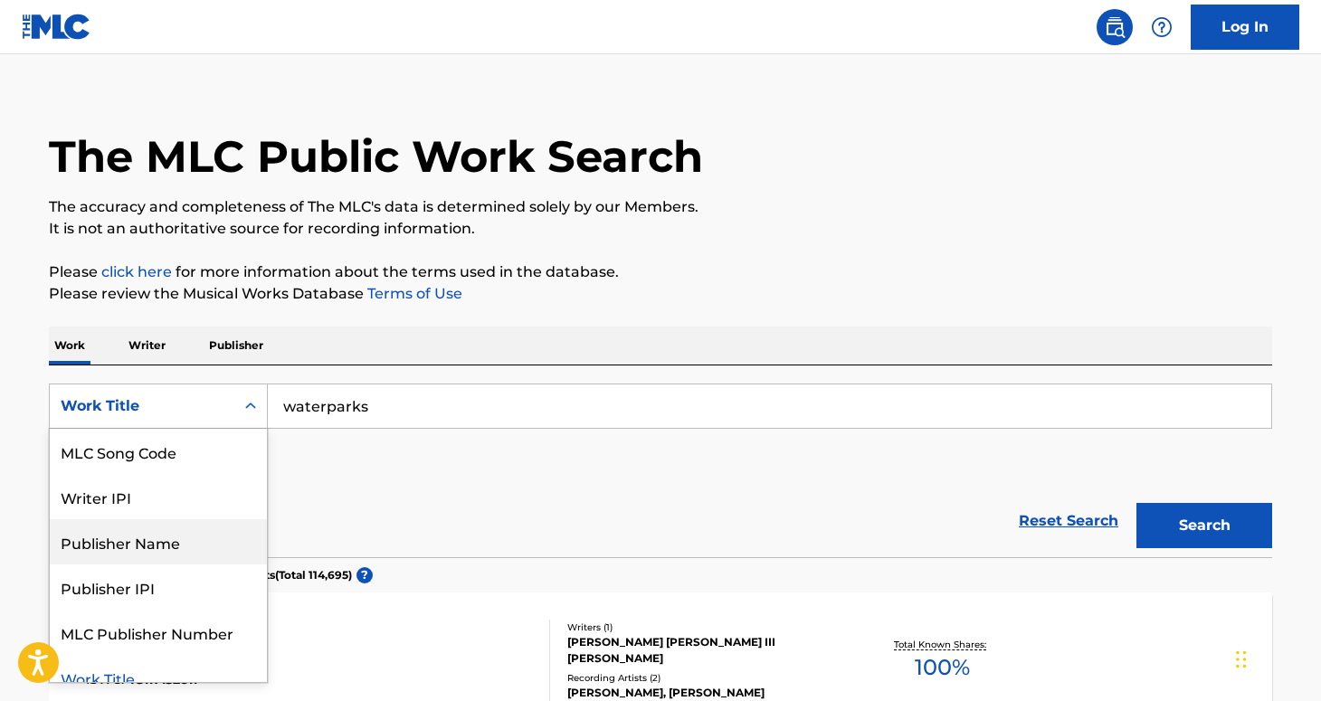
scroll to position [109, 0]
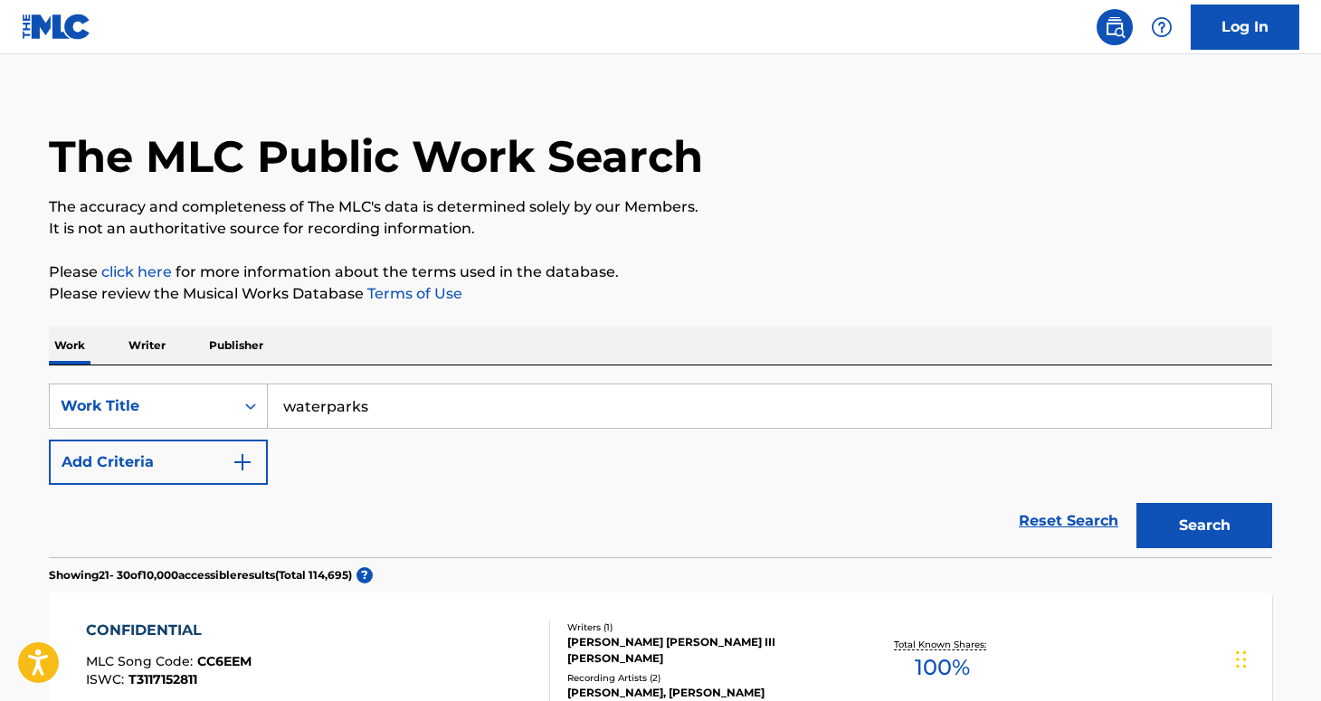
click at [154, 344] on p "Writer" at bounding box center [147, 346] width 48 height 38
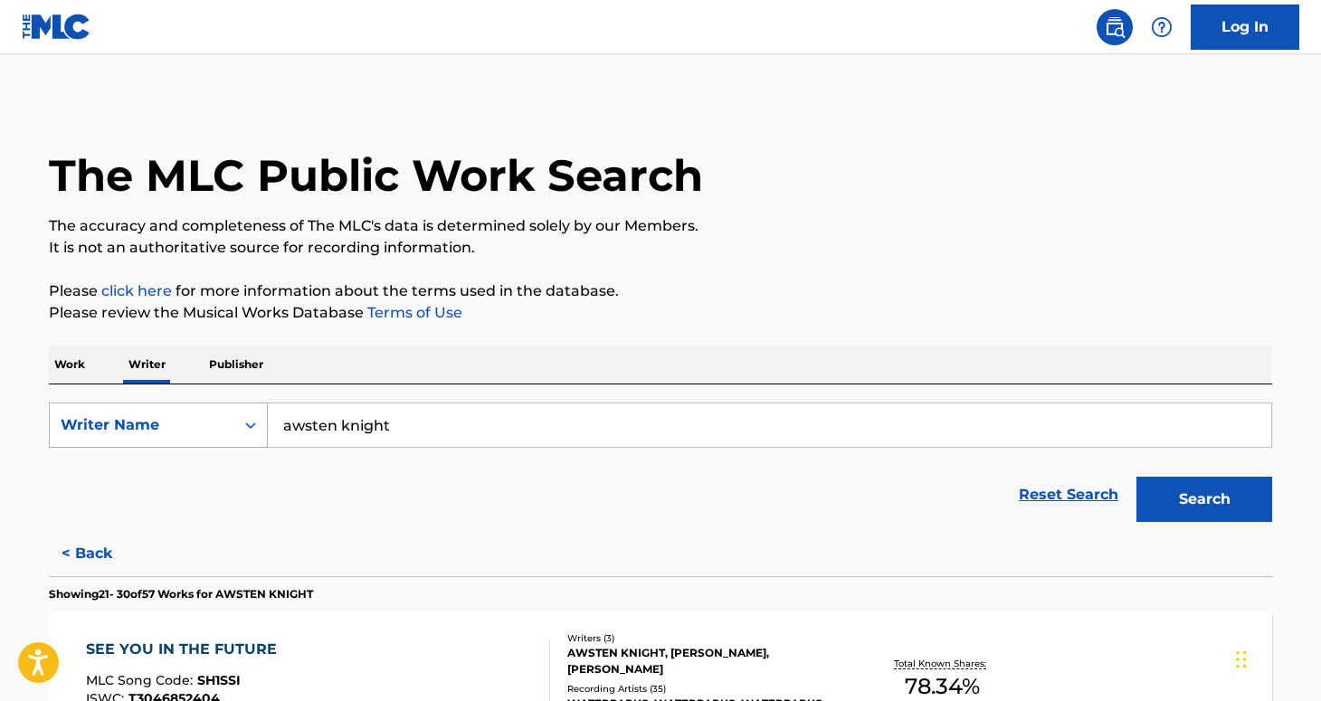
drag, startPoint x: 418, startPoint y: 425, endPoint x: 193, endPoint y: 424, distance: 225.3
click at [193, 425] on div "SearchWithCriteria3d21945f-2661-433c-ba78-37c58ffd841c Writer Name awsten knight" at bounding box center [660, 425] width 1223 height 45
click at [1136, 477] on button "Search" at bounding box center [1204, 499] width 136 height 45
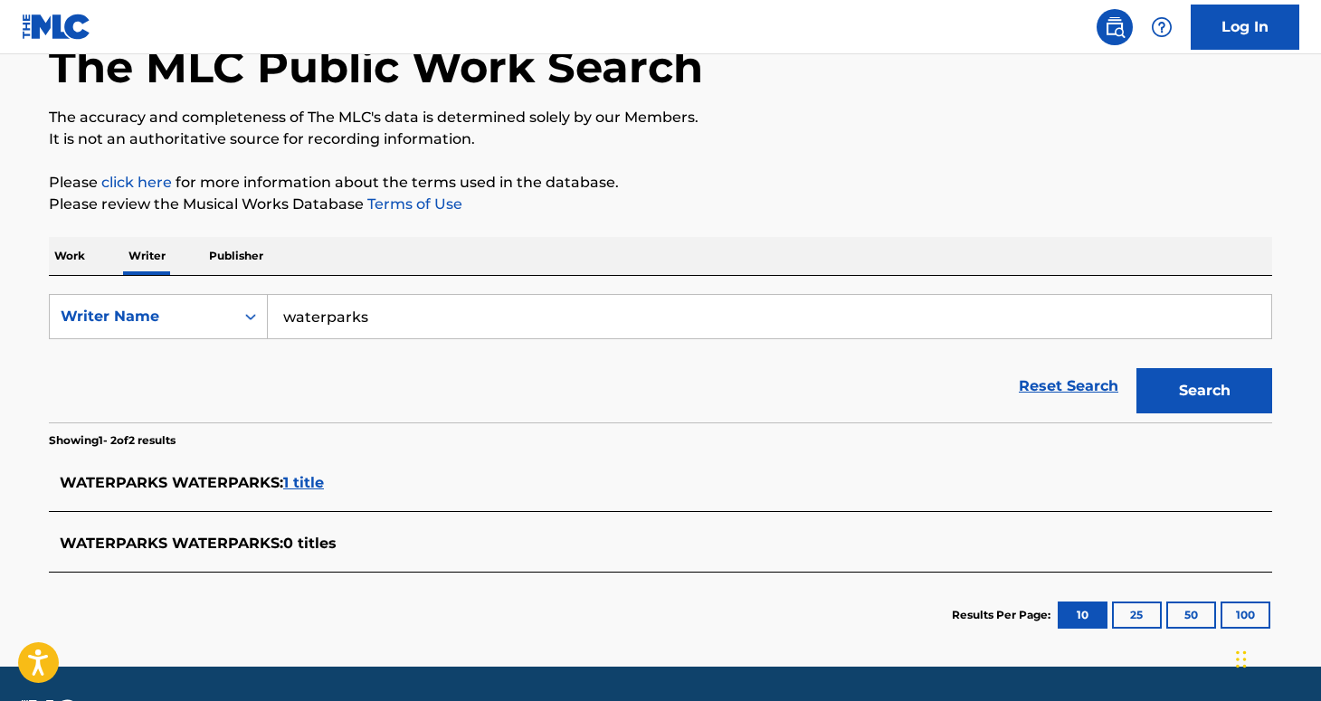
scroll to position [114, 0]
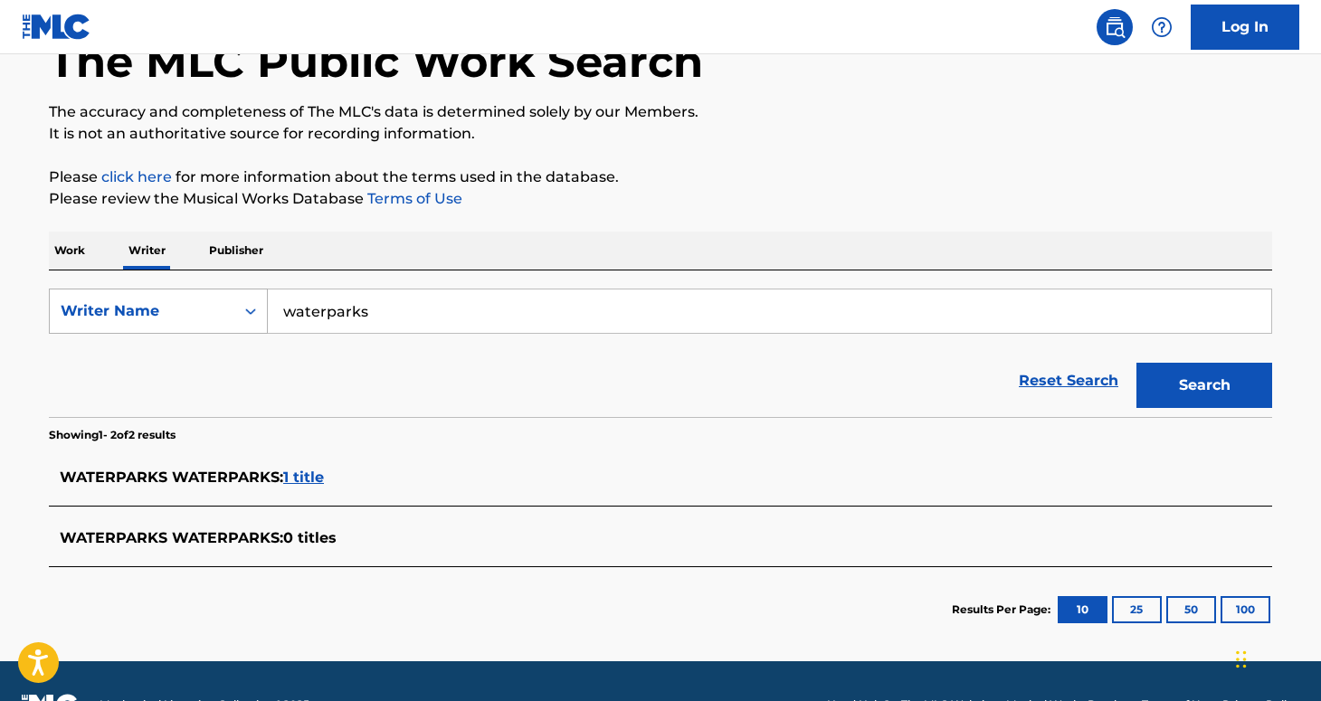
drag, startPoint x: 400, startPoint y: 311, endPoint x: 154, endPoint y: 309, distance: 246.1
click at [154, 311] on div "SearchWithCriteria3d21945f-2661-433c-ba78-37c58ffd841c Writer Name waterparks" at bounding box center [660, 311] width 1223 height 45
type input "awsten knight"
click at [1136, 363] on button "Search" at bounding box center [1204, 385] width 136 height 45
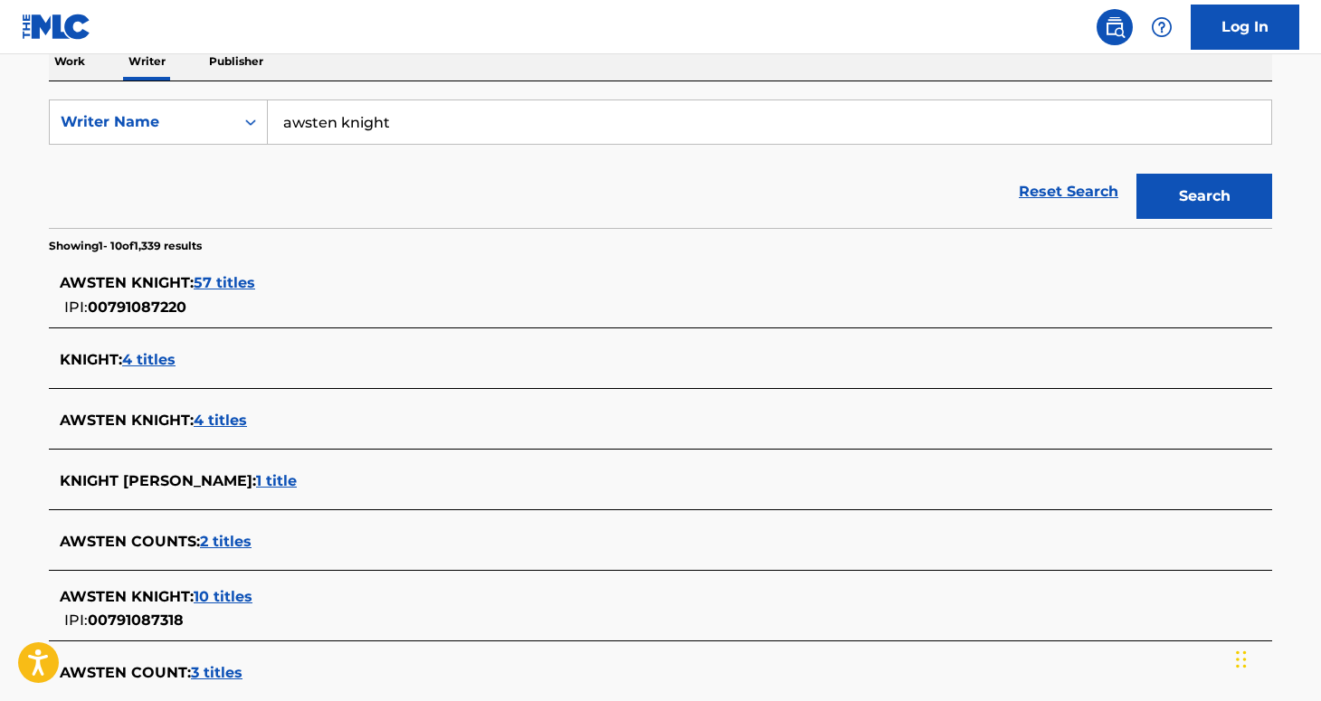
scroll to position [304, 0]
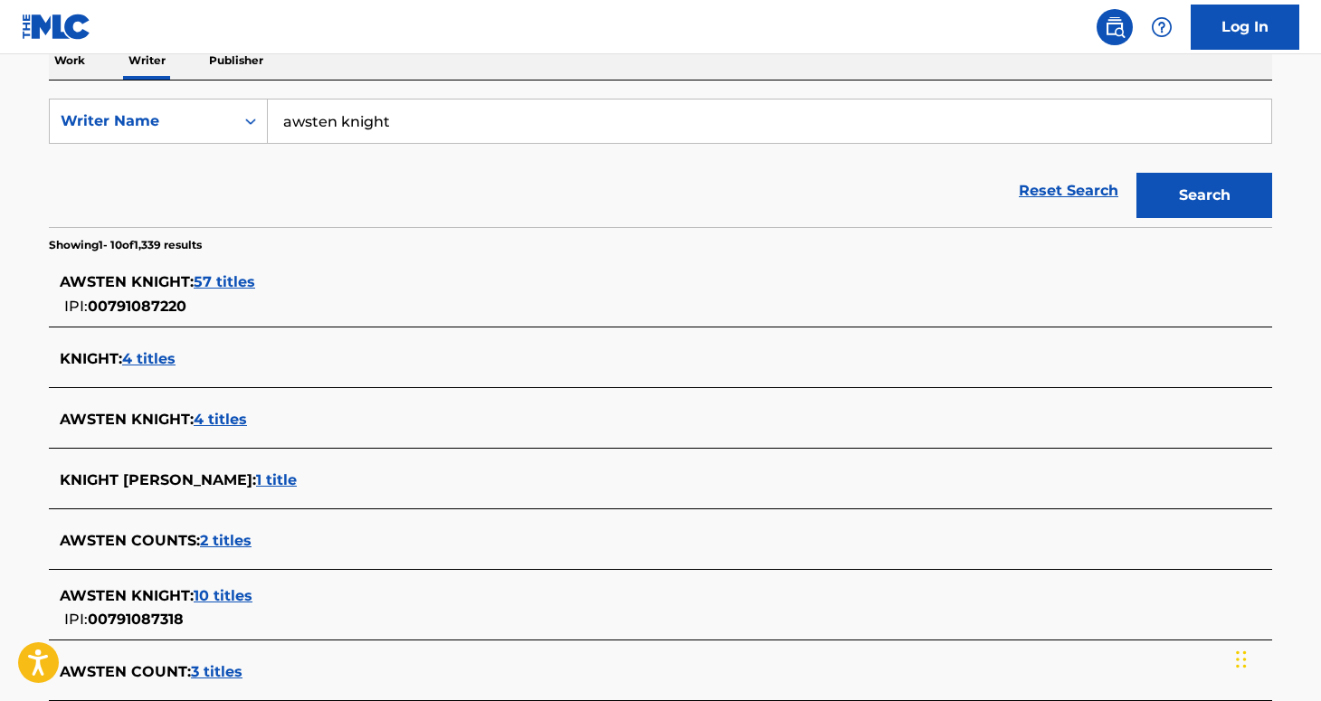
click at [224, 421] on span "4 titles" at bounding box center [220, 419] width 53 height 17
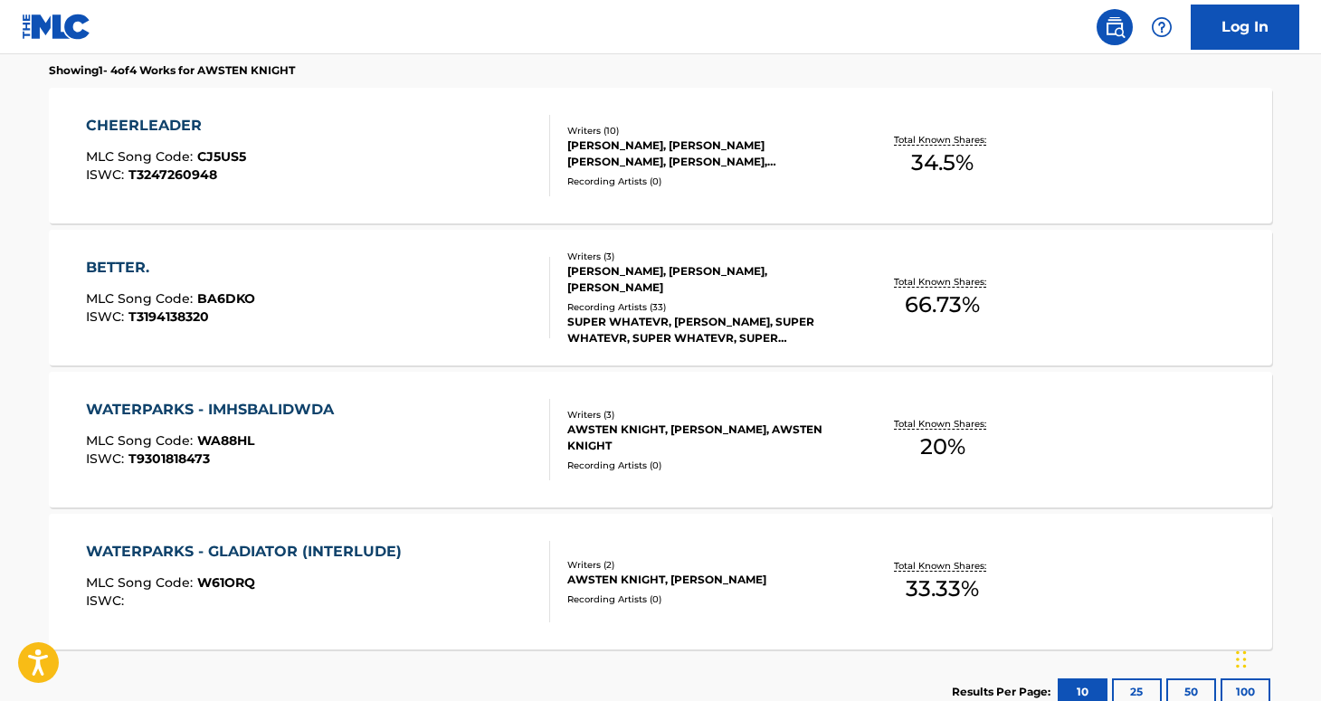
scroll to position [526, 0]
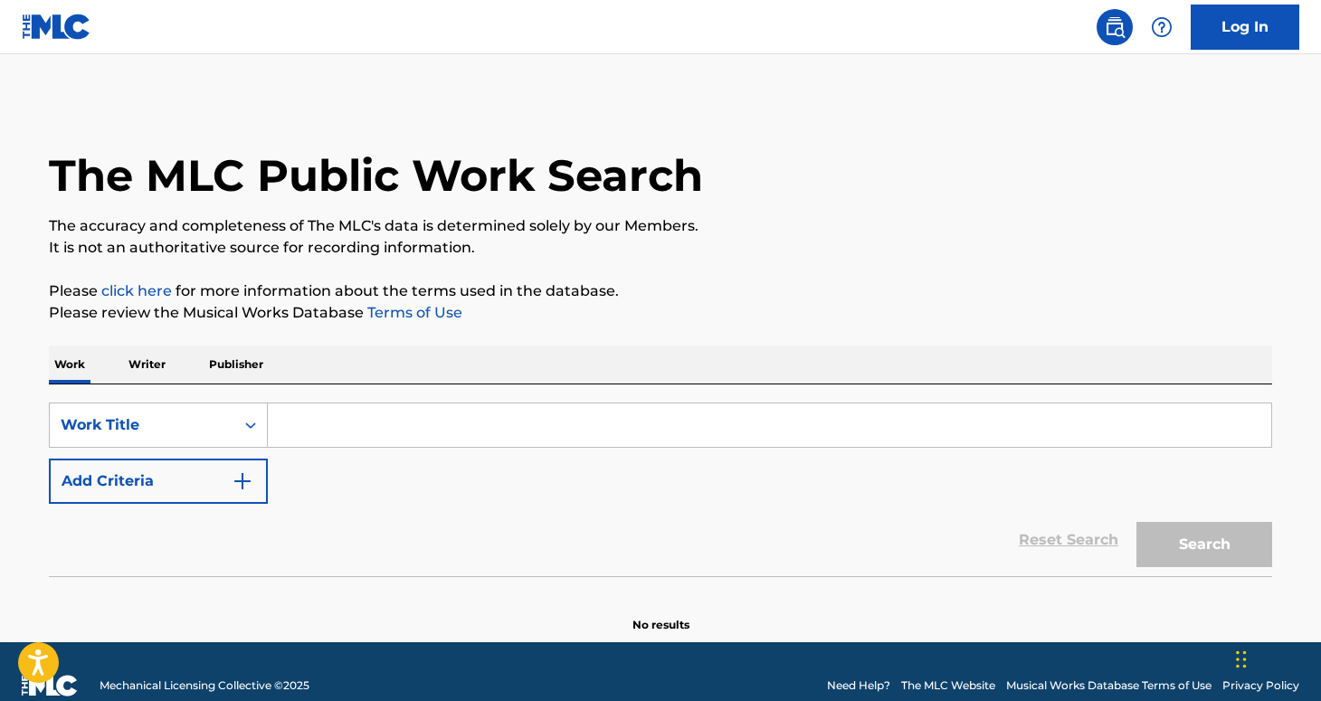
click at [502, 431] on input "Search Form" at bounding box center [769, 424] width 1003 height 43
click at [157, 360] on p "Writer" at bounding box center [147, 365] width 48 height 38
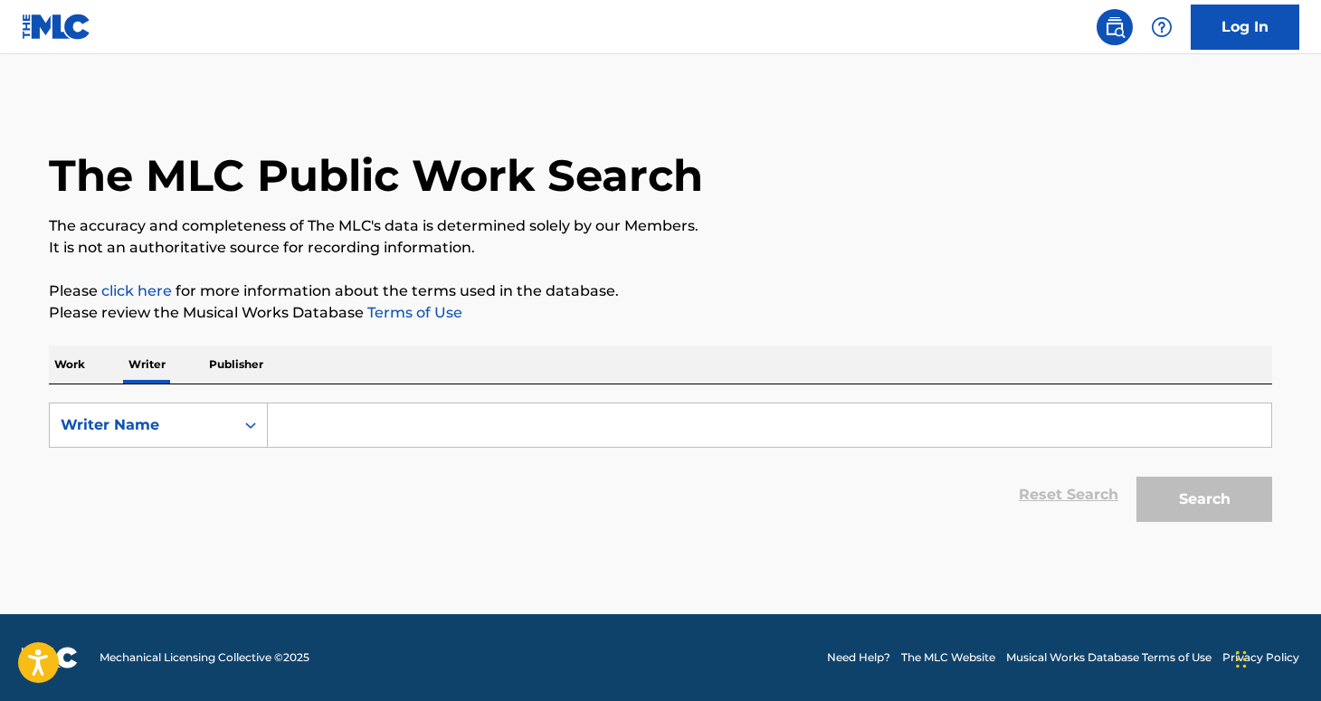
click at [408, 428] on input "Search Form" at bounding box center [769, 424] width 1003 height 43
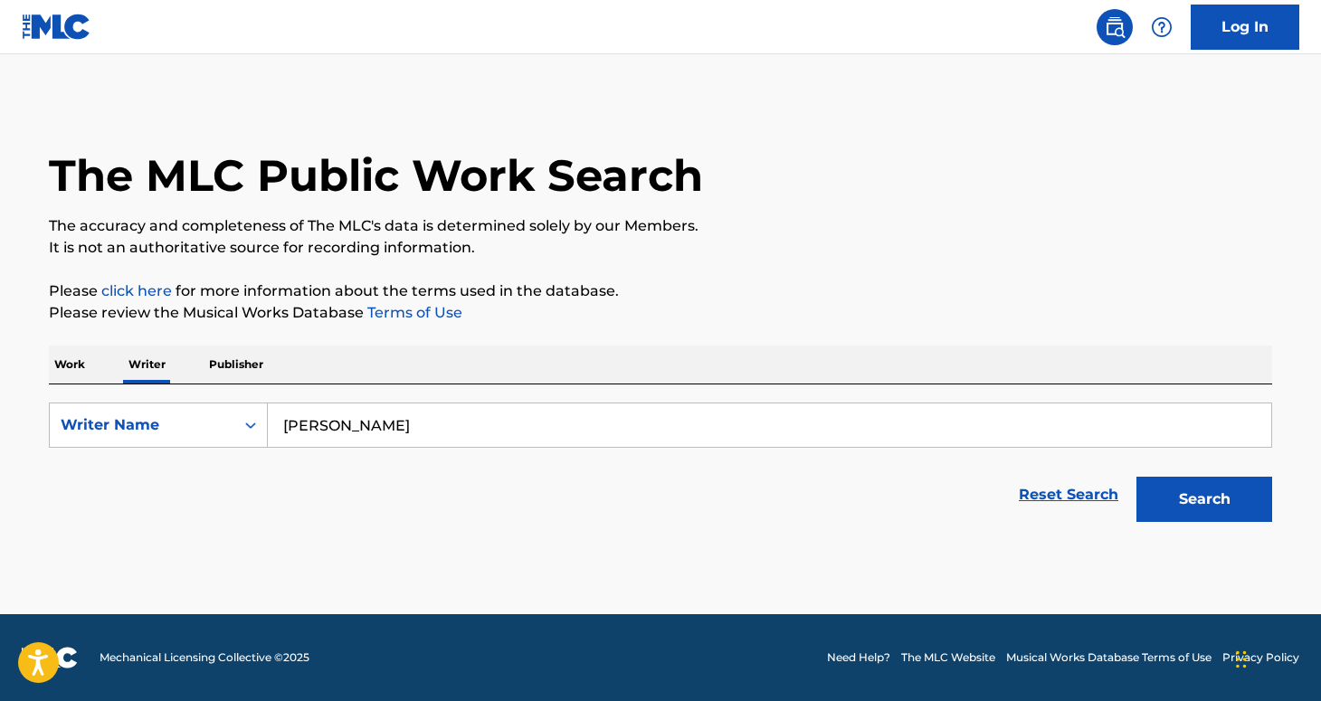
type input "[PERSON_NAME]"
click at [1206, 527] on div "Search" at bounding box center [1199, 495] width 145 height 72
click at [1206, 500] on button "Search" at bounding box center [1204, 499] width 136 height 45
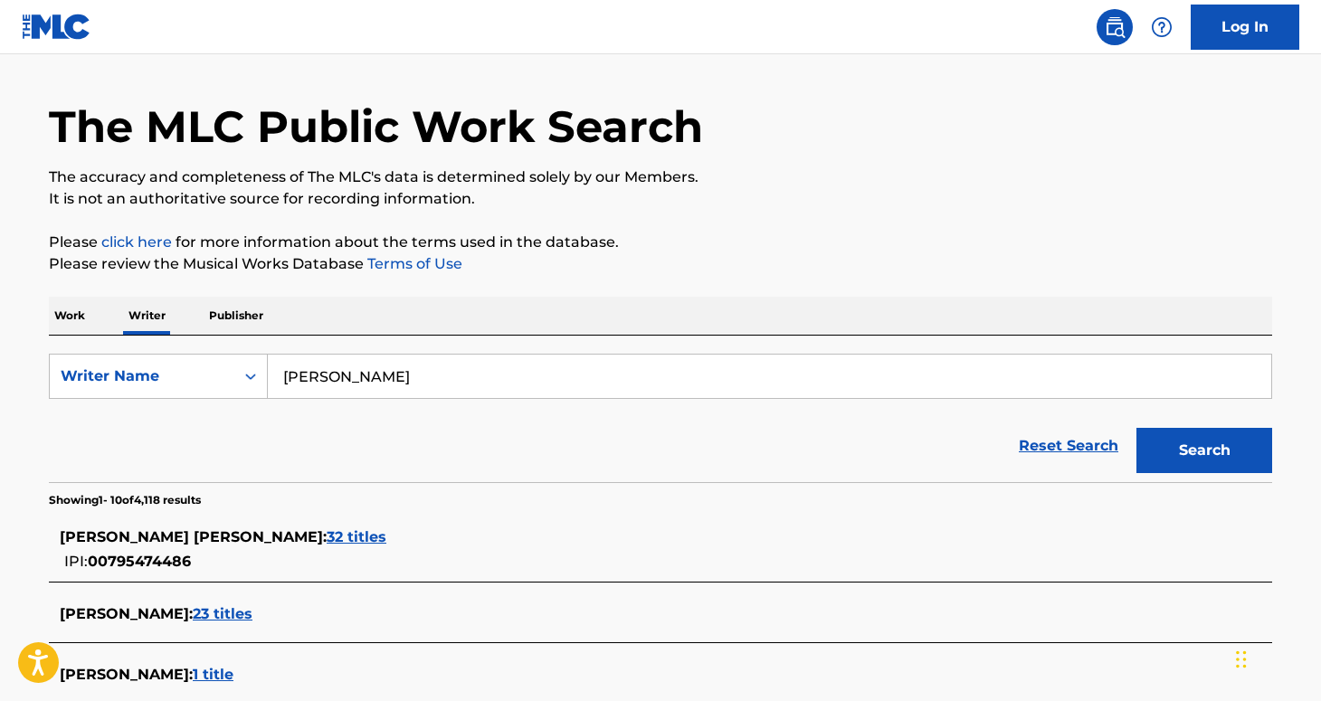
scroll to position [66, 0]
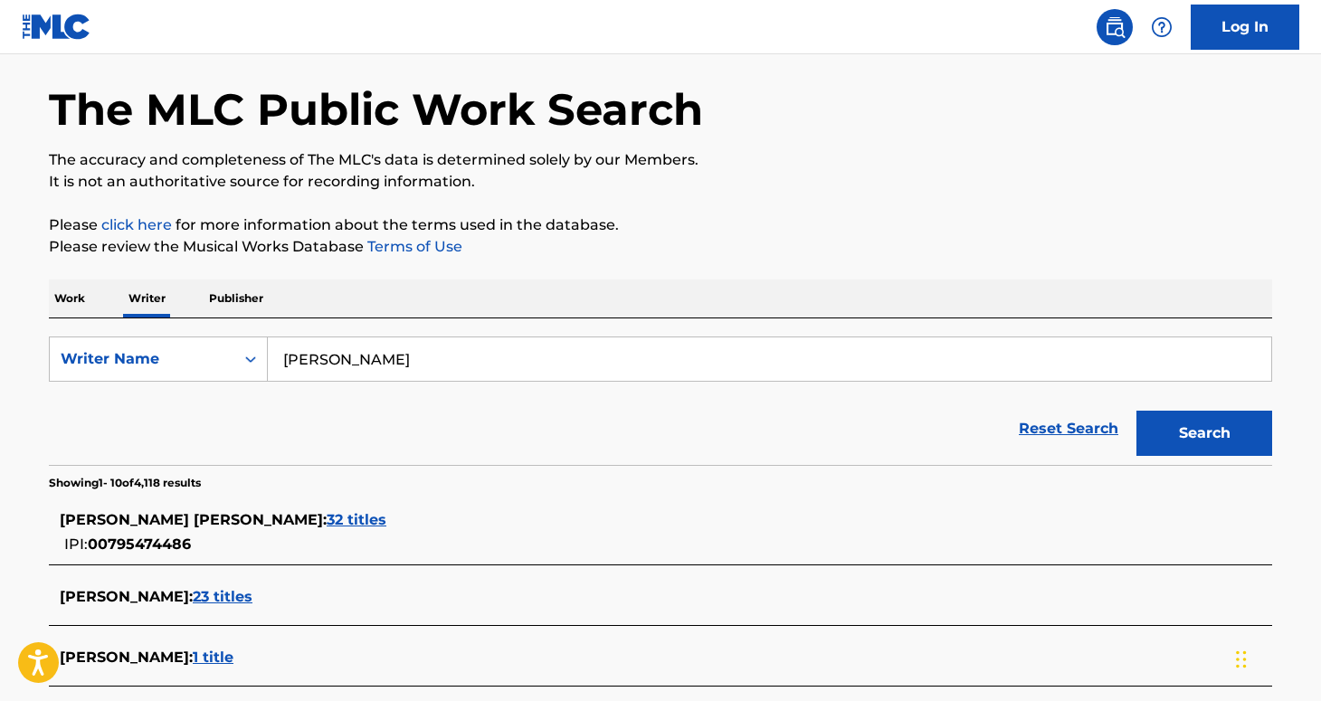
click at [327, 522] on span "32 titles" at bounding box center [357, 519] width 60 height 17
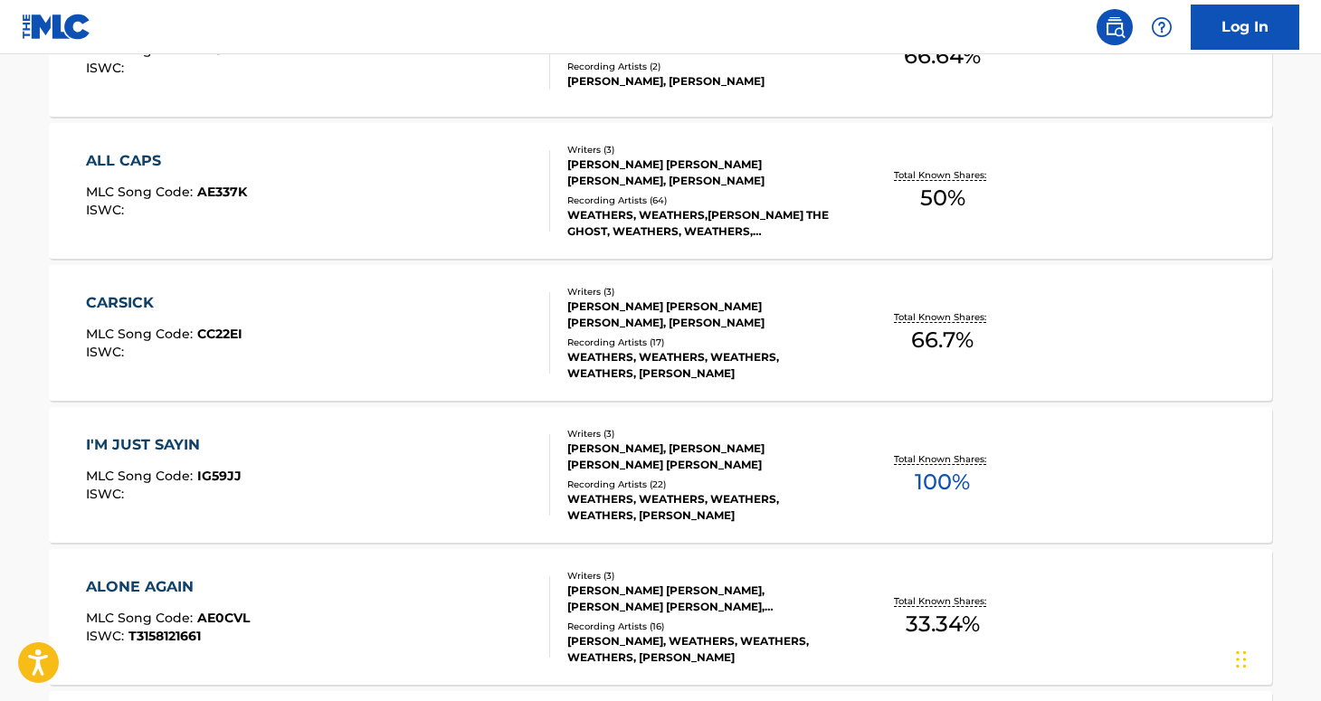
scroll to position [0, 0]
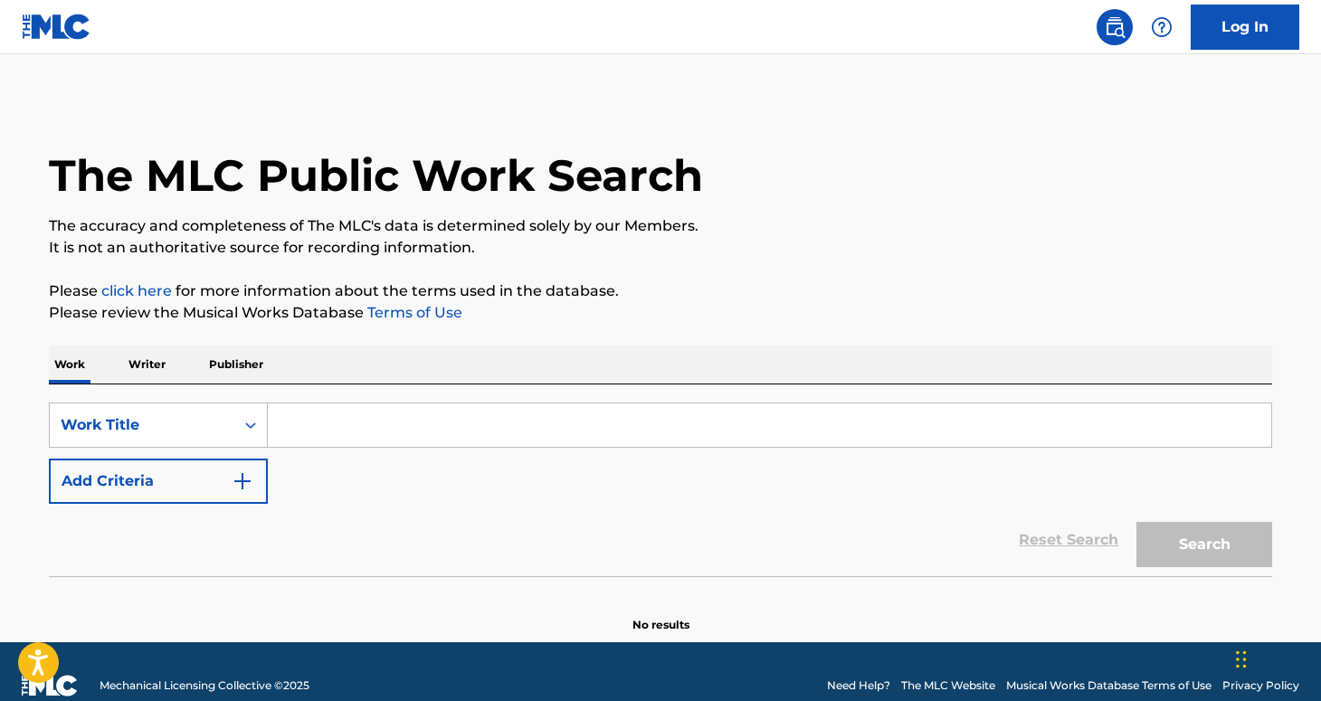
click at [470, 416] on input "Search Form" at bounding box center [769, 424] width 1003 height 43
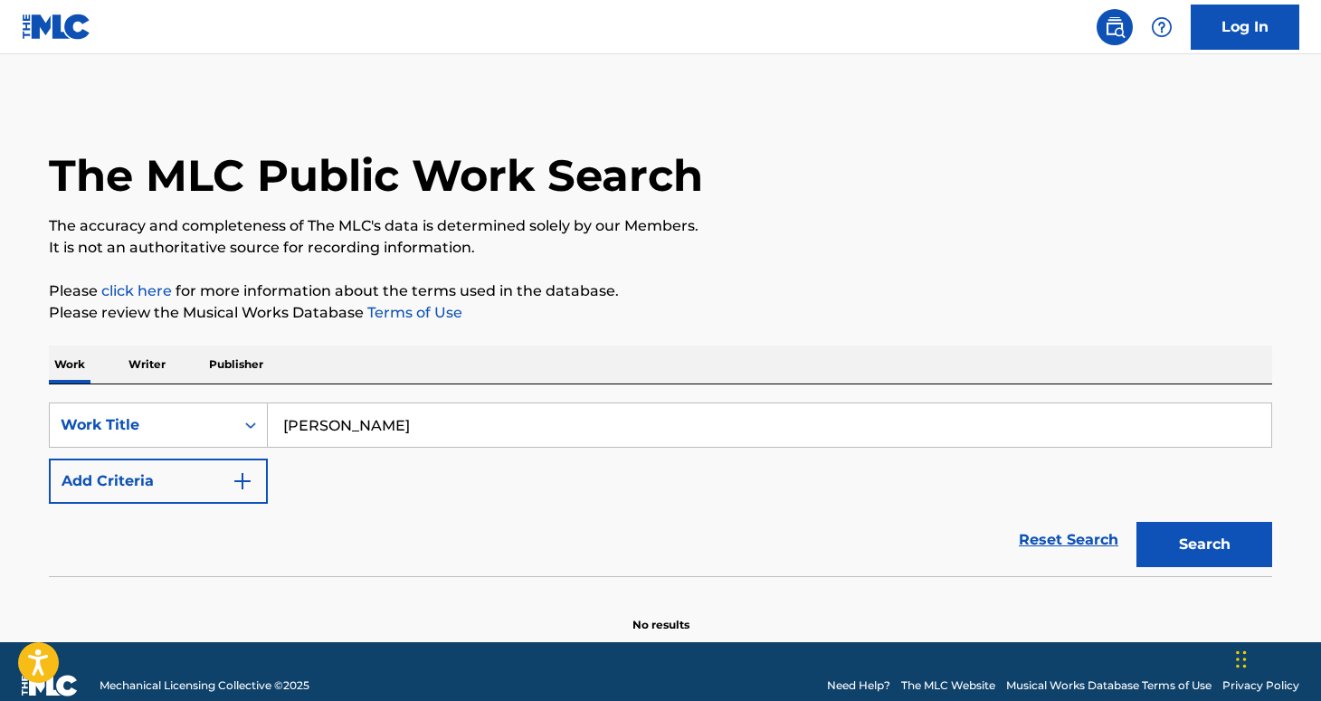
type input "[PERSON_NAME]"
click at [1136, 522] on button "Search" at bounding box center [1204, 544] width 136 height 45
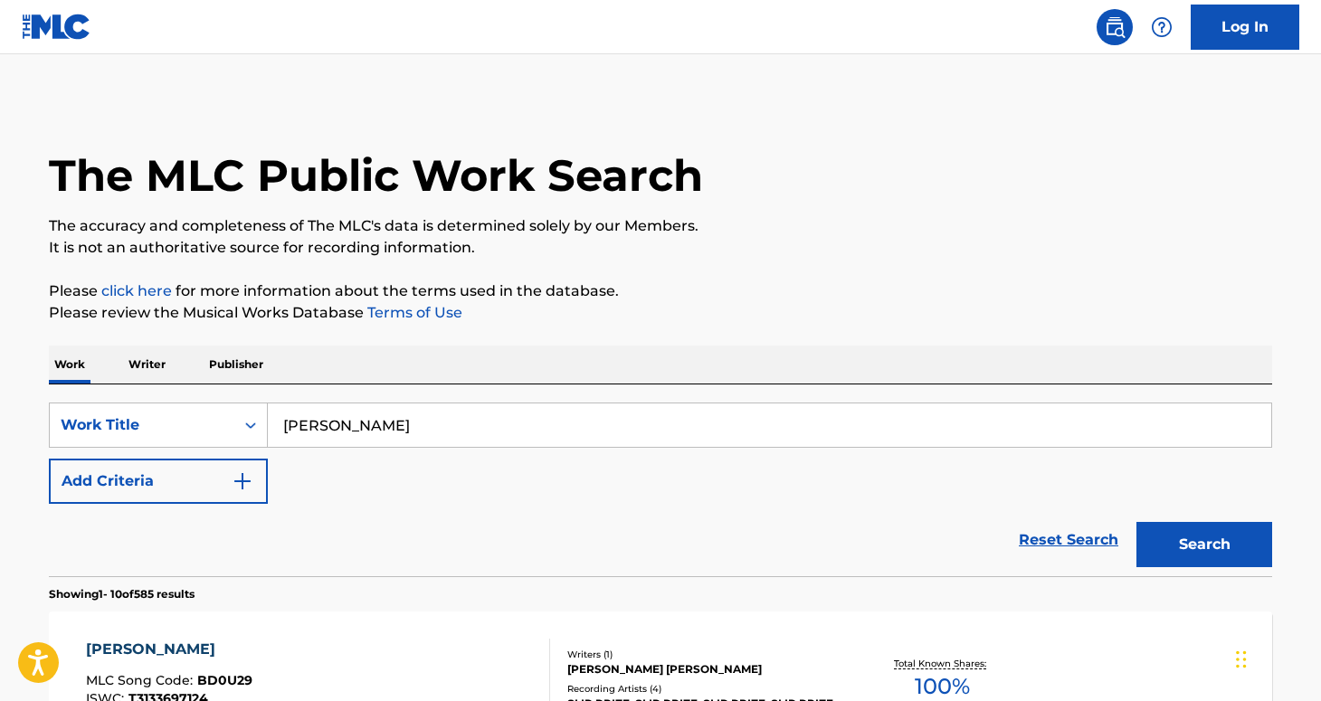
click at [167, 366] on p "Writer" at bounding box center [147, 365] width 48 height 38
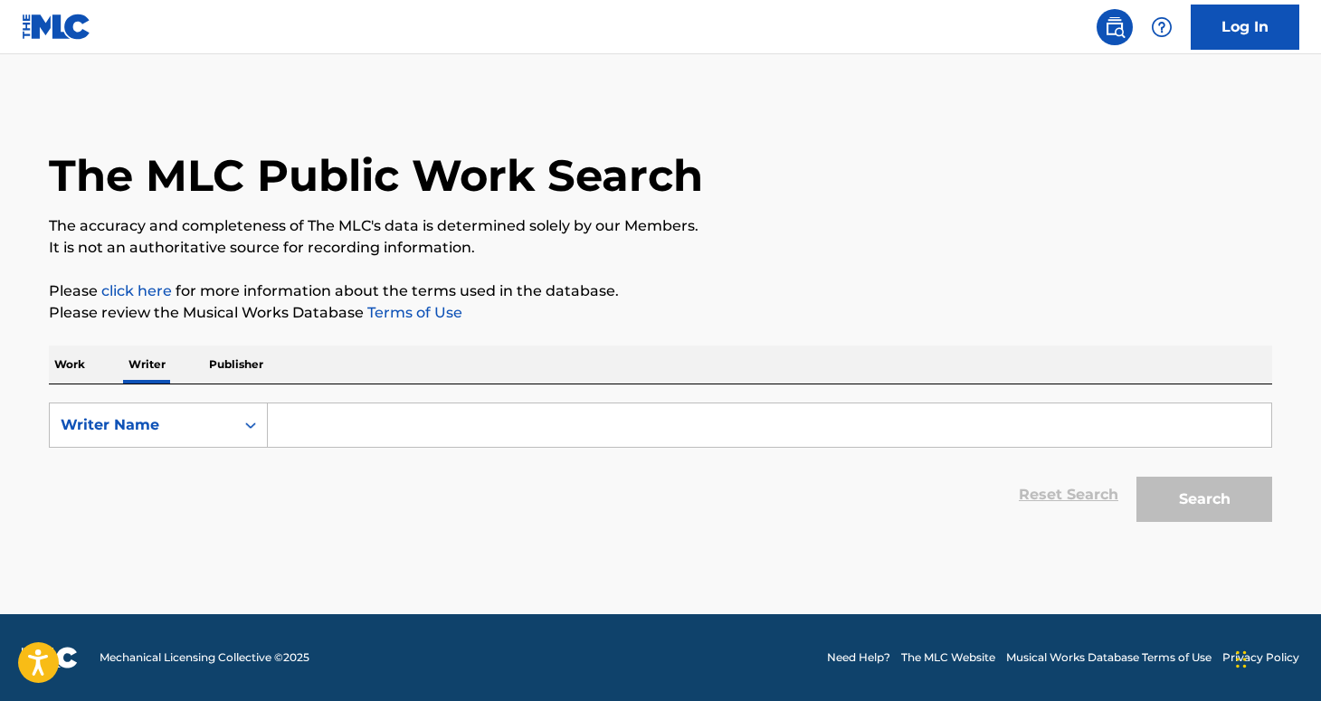
click at [415, 431] on input "Search Form" at bounding box center [769, 424] width 1003 height 43
type input "[PERSON_NAME]"
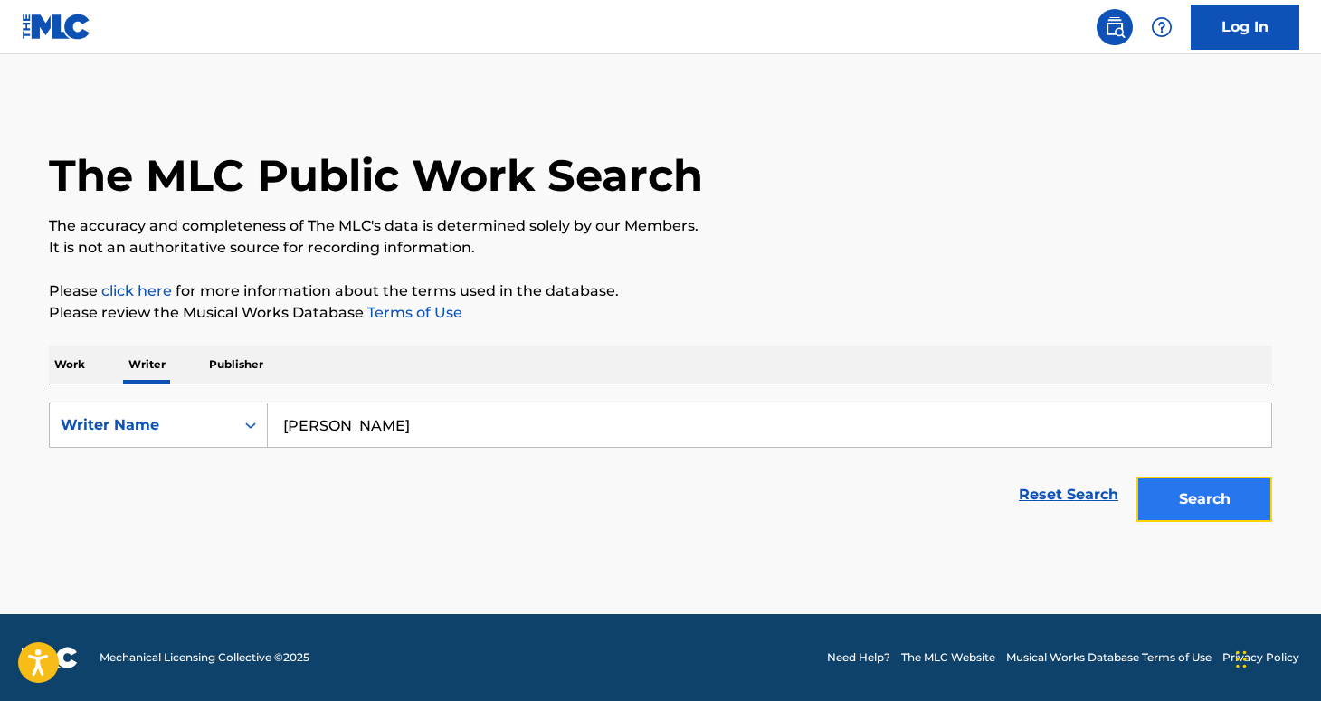
click at [1213, 512] on button "Search" at bounding box center [1204, 499] width 136 height 45
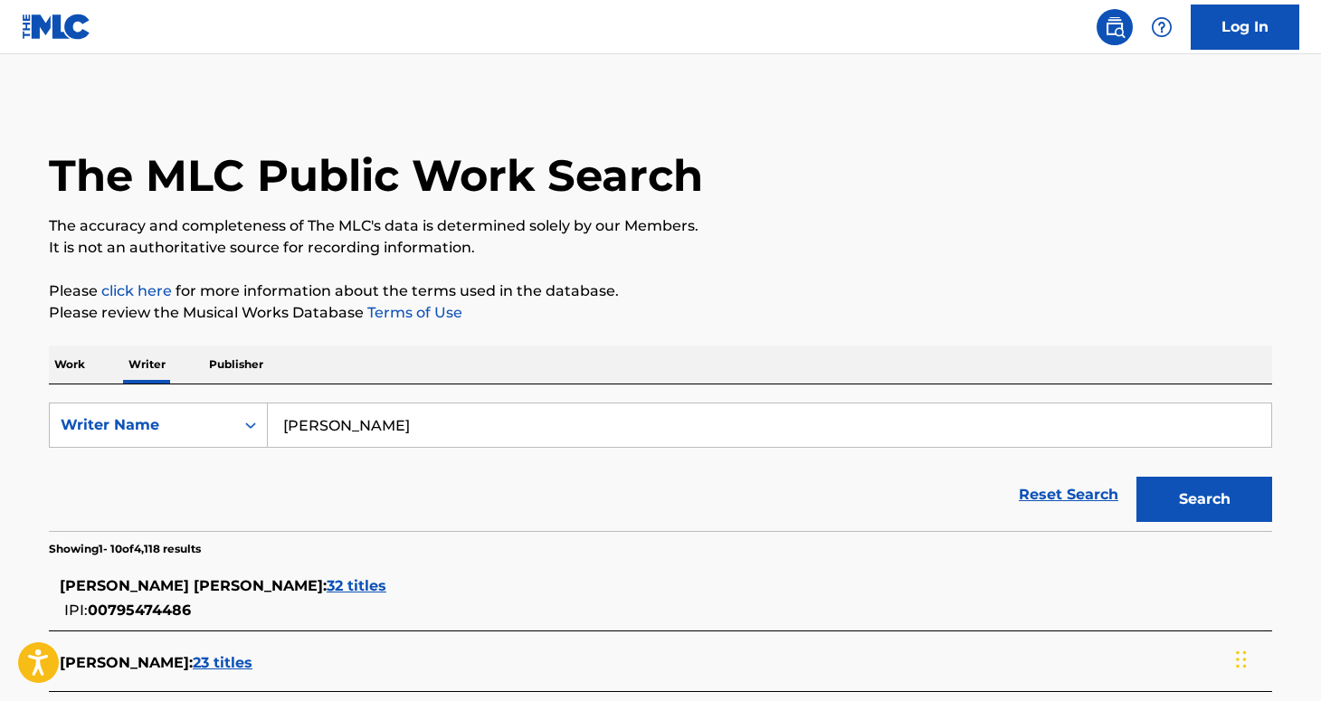
click at [327, 588] on span "32 titles" at bounding box center [357, 585] width 60 height 17
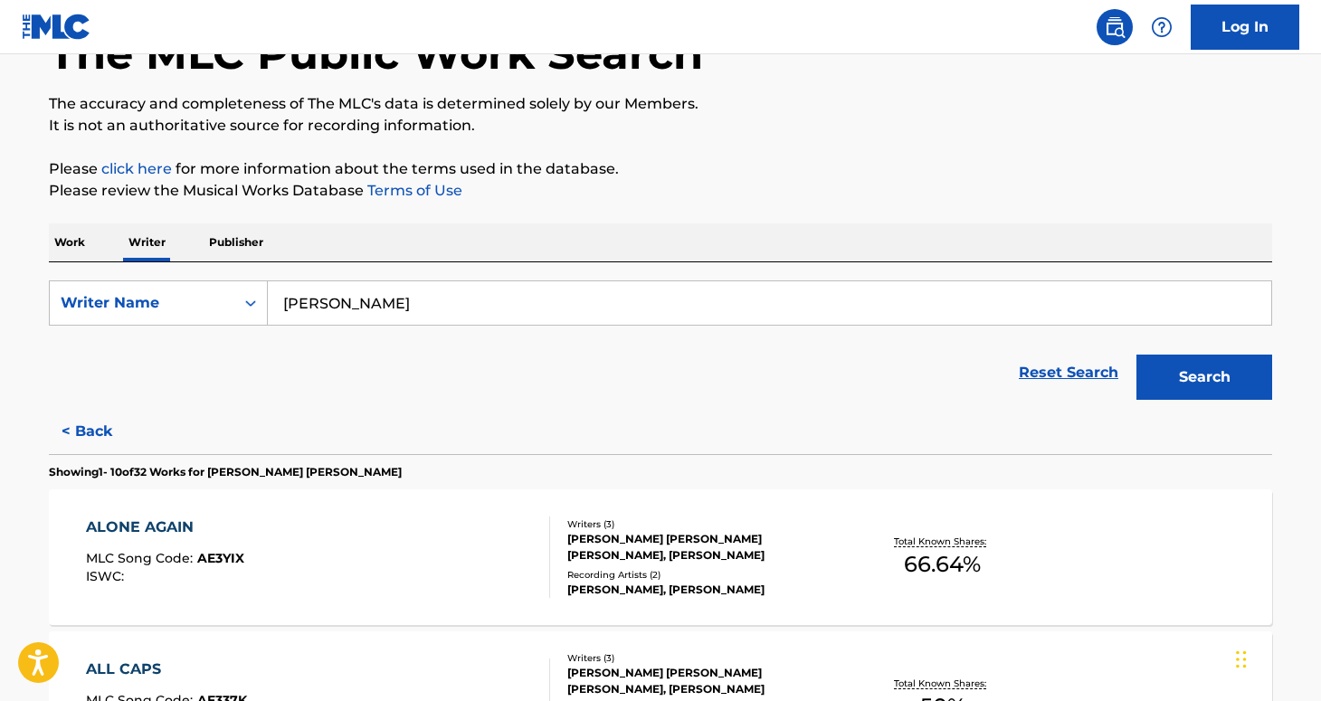
scroll to position [276, 0]
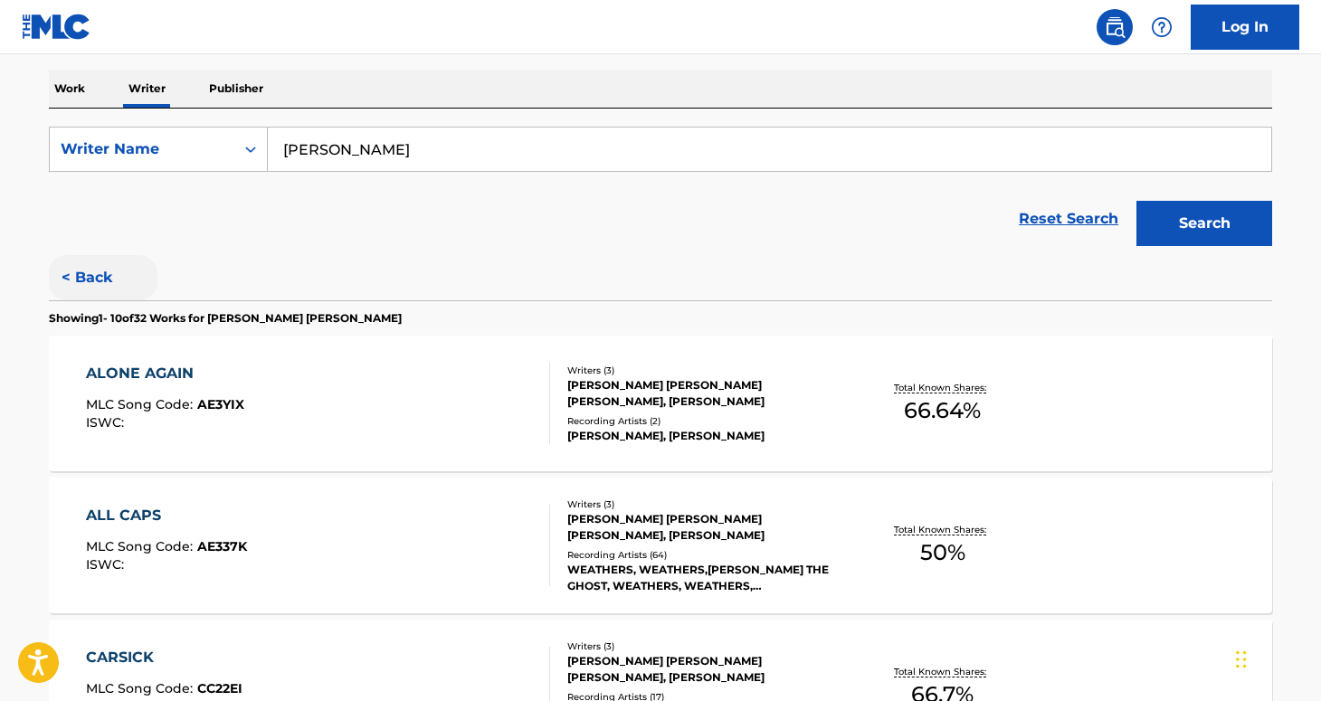
click at [79, 268] on button "< Back" at bounding box center [103, 277] width 109 height 45
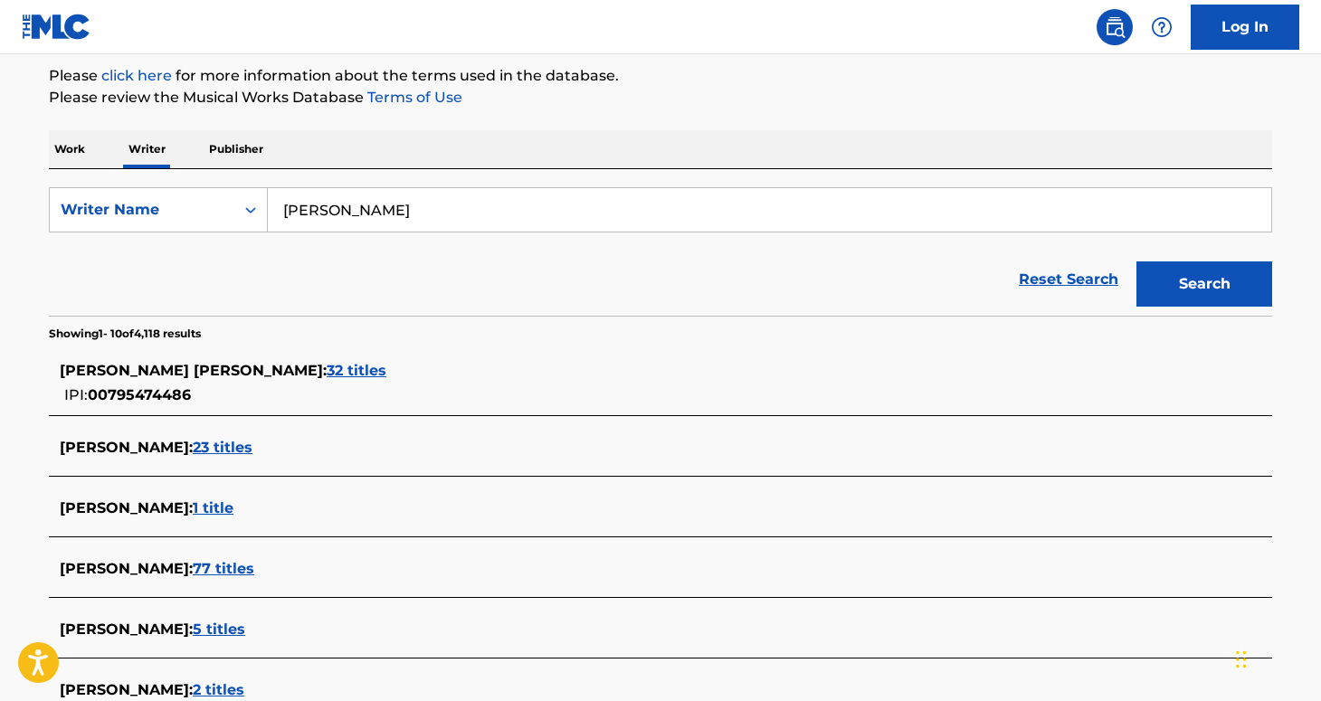
scroll to position [220, 0]
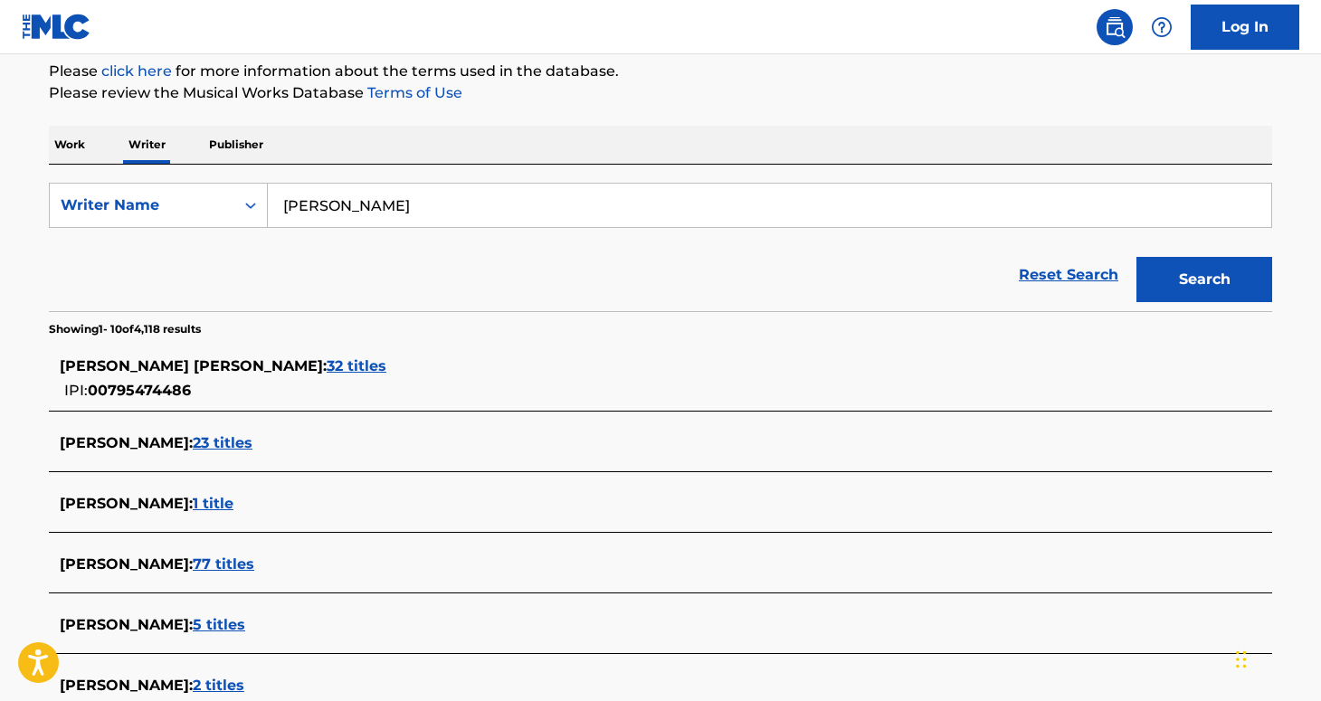
click at [327, 371] on span "32 titles" at bounding box center [357, 365] width 60 height 17
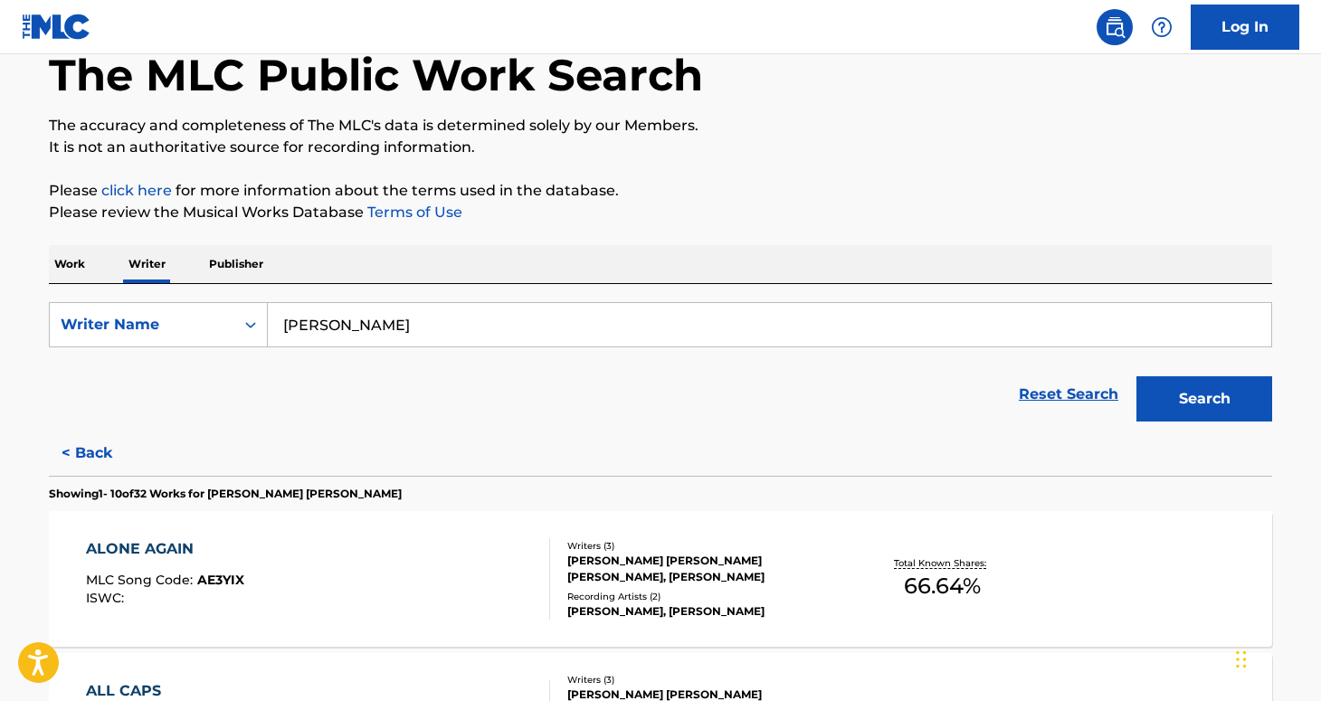
scroll to position [0, 0]
